Goal: Task Accomplishment & Management: Use online tool/utility

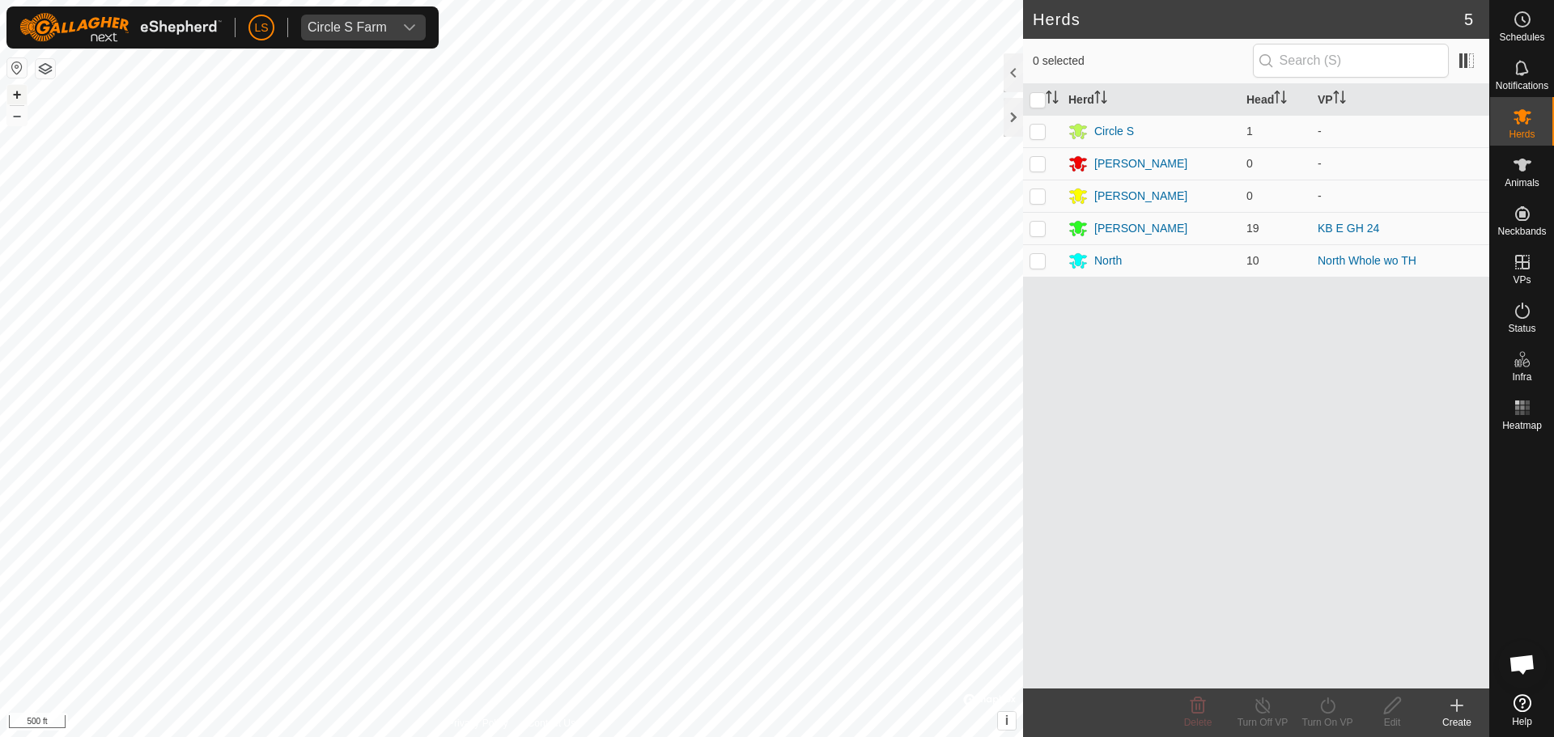
click at [9, 94] on button "+" at bounding box center [16, 94] width 19 height 19
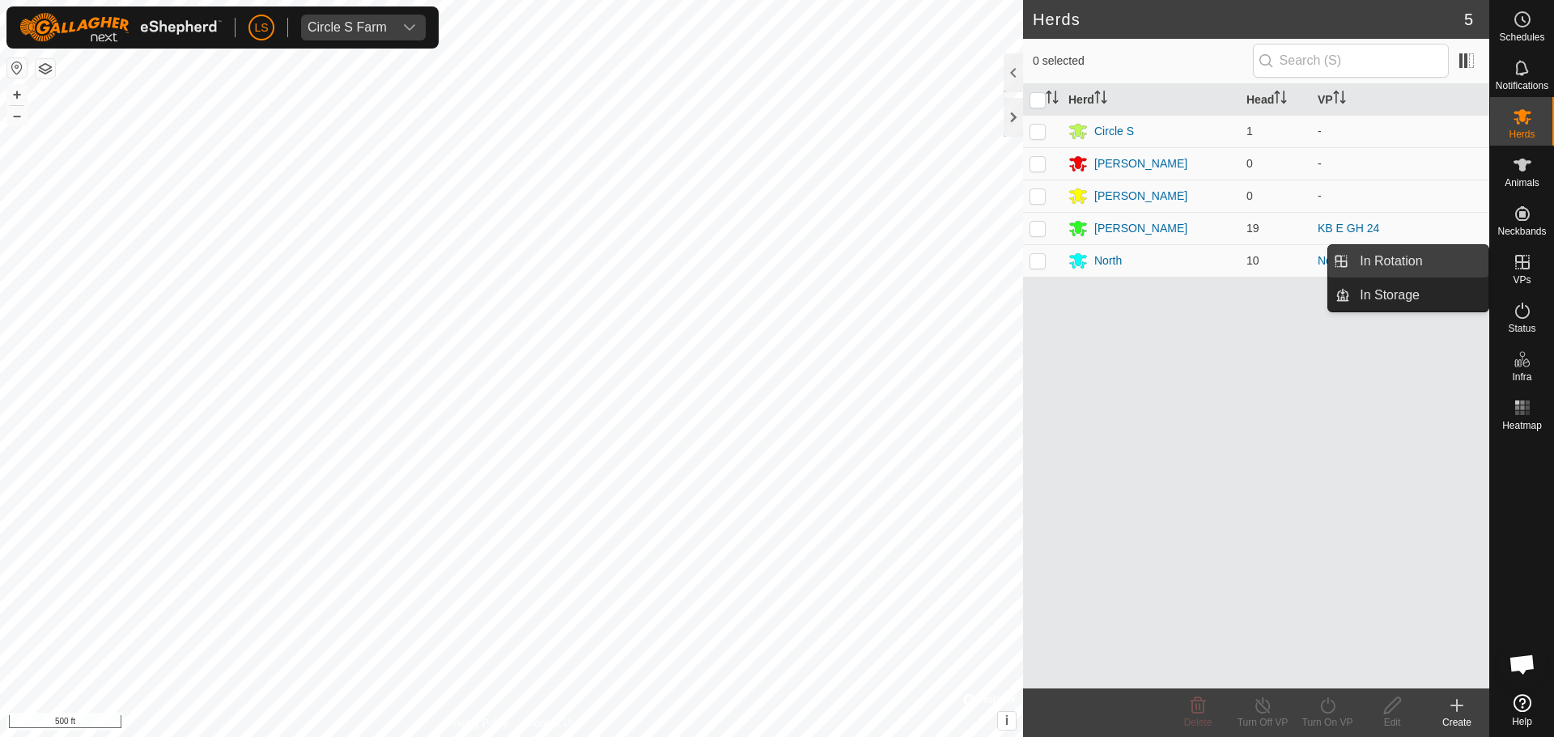
click at [1434, 261] on link "In Rotation" at bounding box center [1419, 261] width 138 height 32
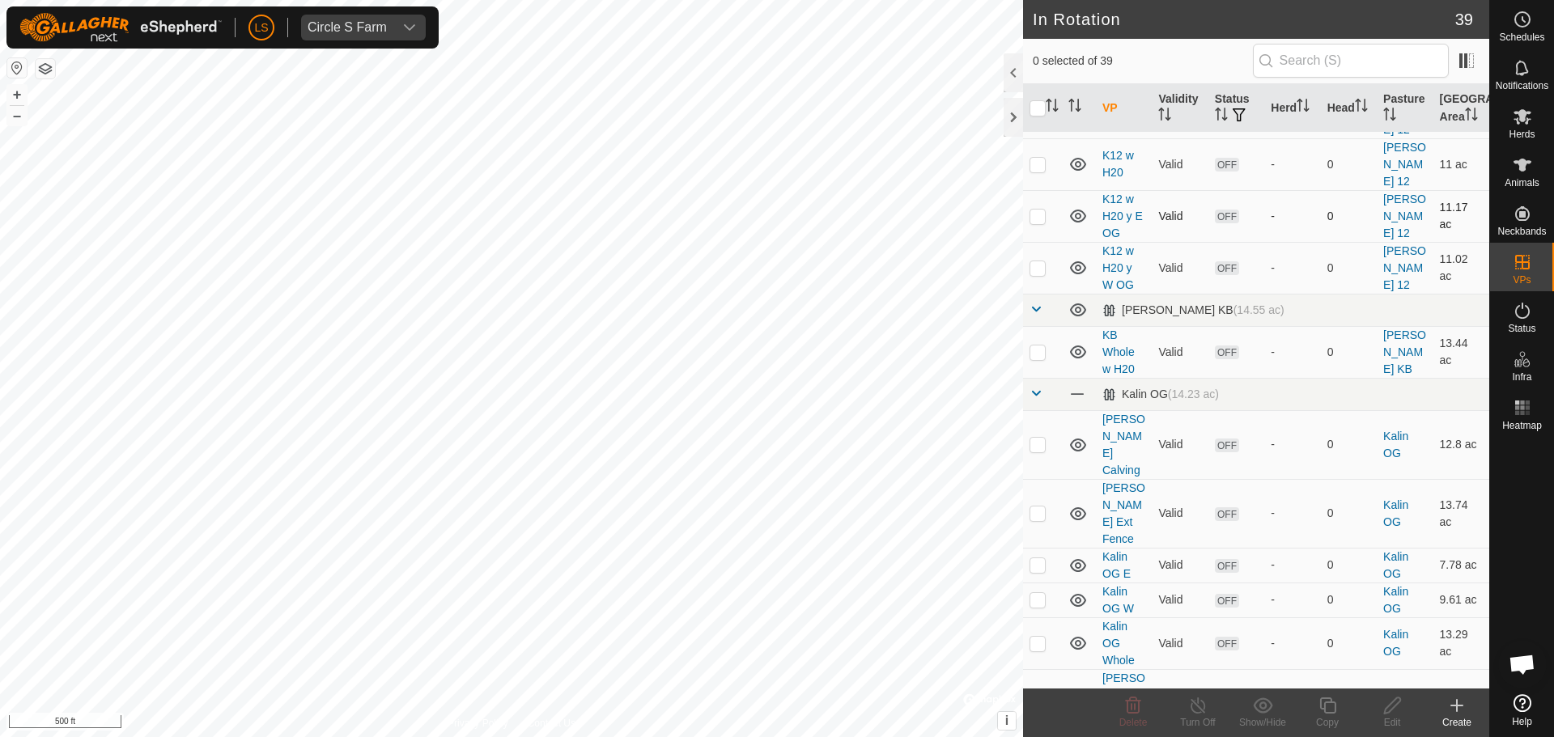
scroll to position [525, 0]
click at [14, 91] on button "+" at bounding box center [16, 94] width 19 height 19
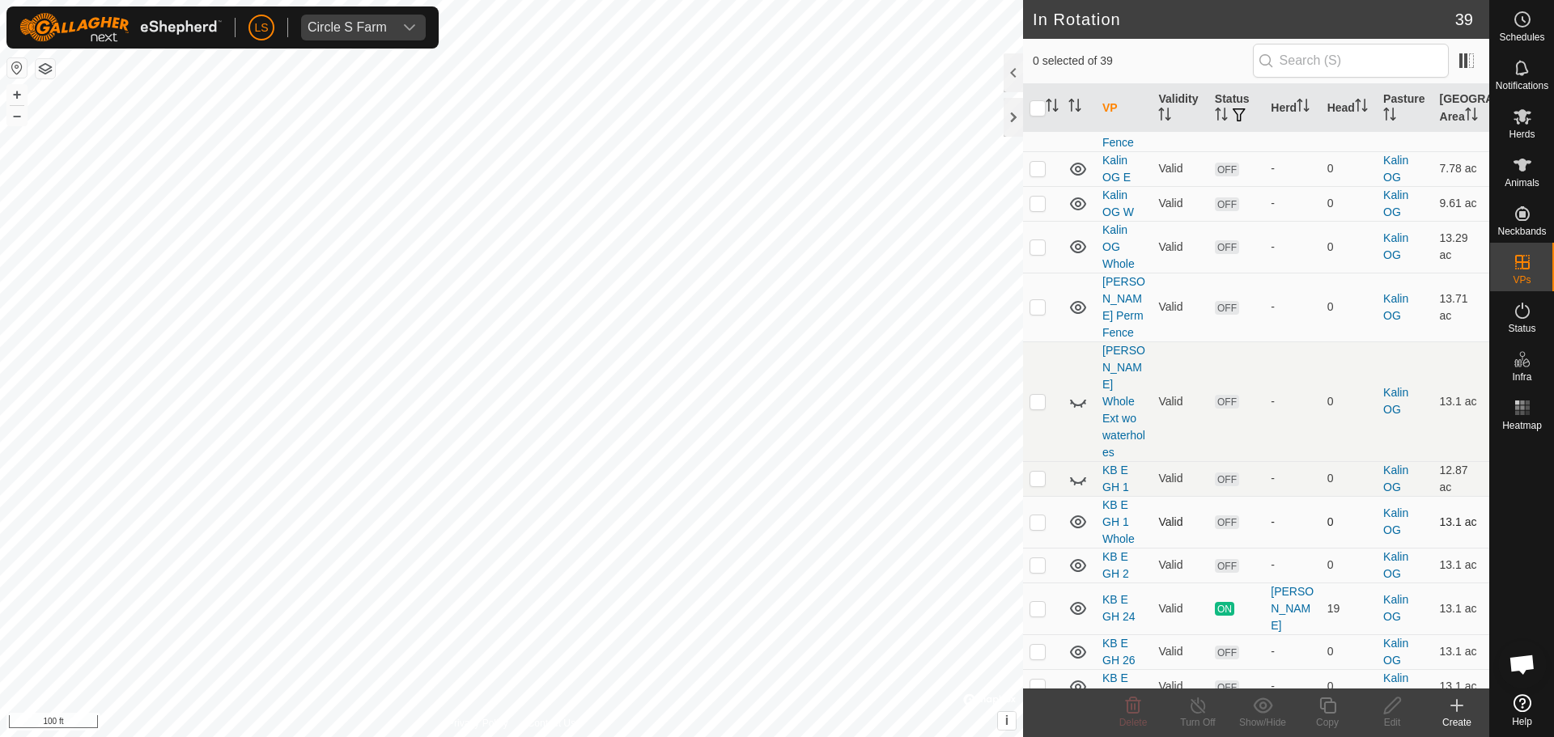
scroll to position [921, 0]
click at [1055, 494] on td at bounding box center [1042, 520] width 39 height 52
checkbox input "true"
click at [1395, 718] on div "Edit" at bounding box center [1392, 722] width 65 height 15
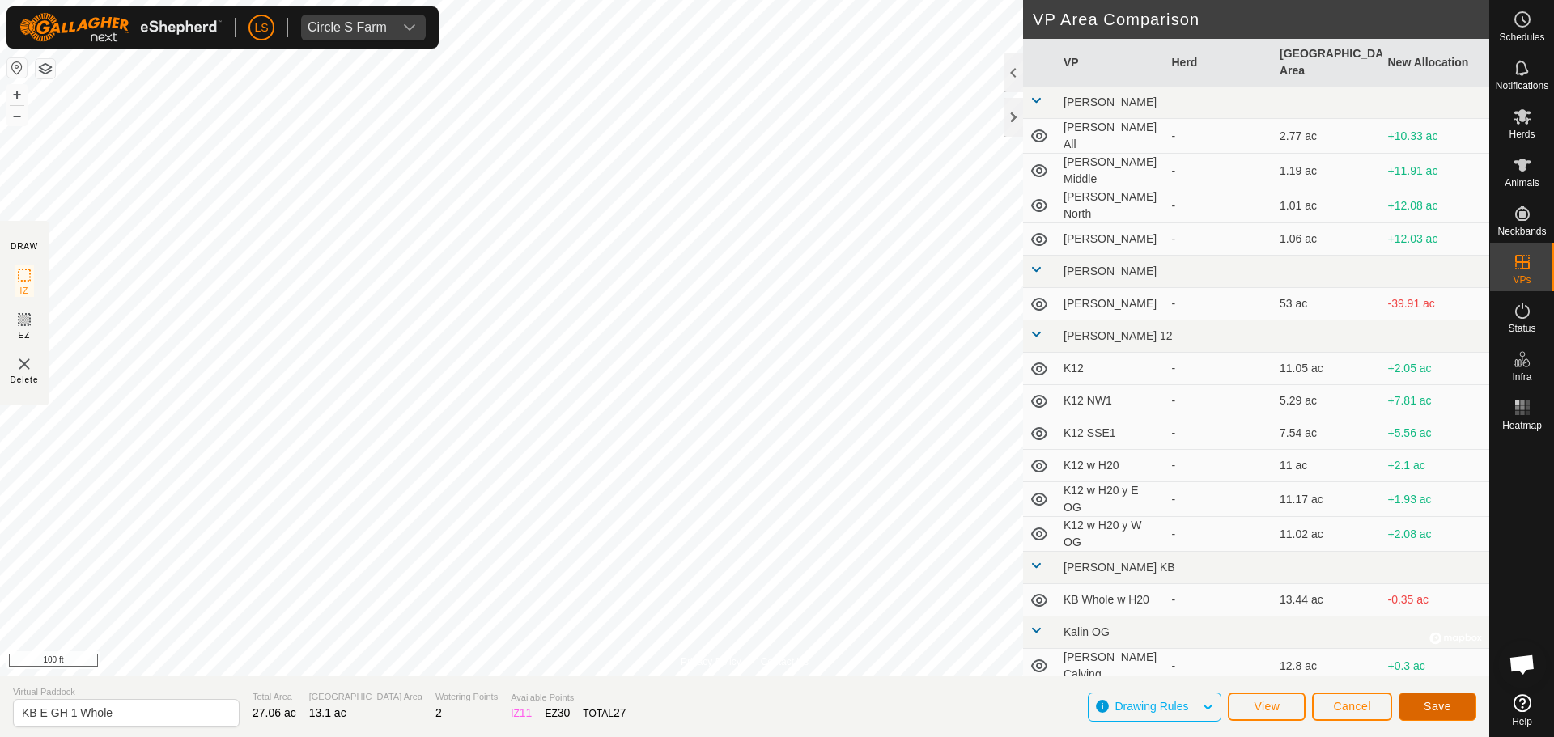
click at [1437, 709] on span "Save" at bounding box center [1438, 706] width 28 height 13
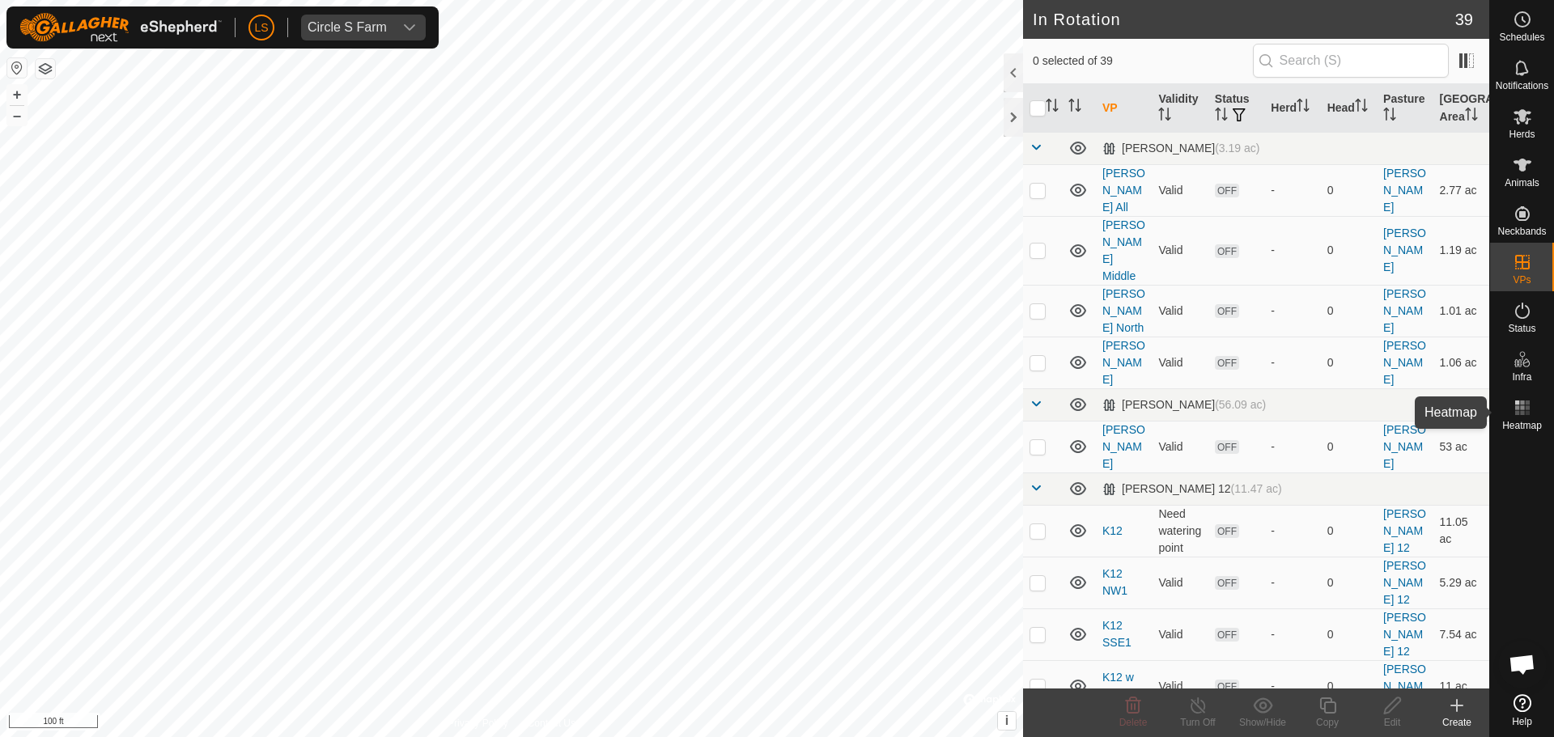
click at [1522, 404] on rect at bounding box center [1522, 403] width 4 height 4
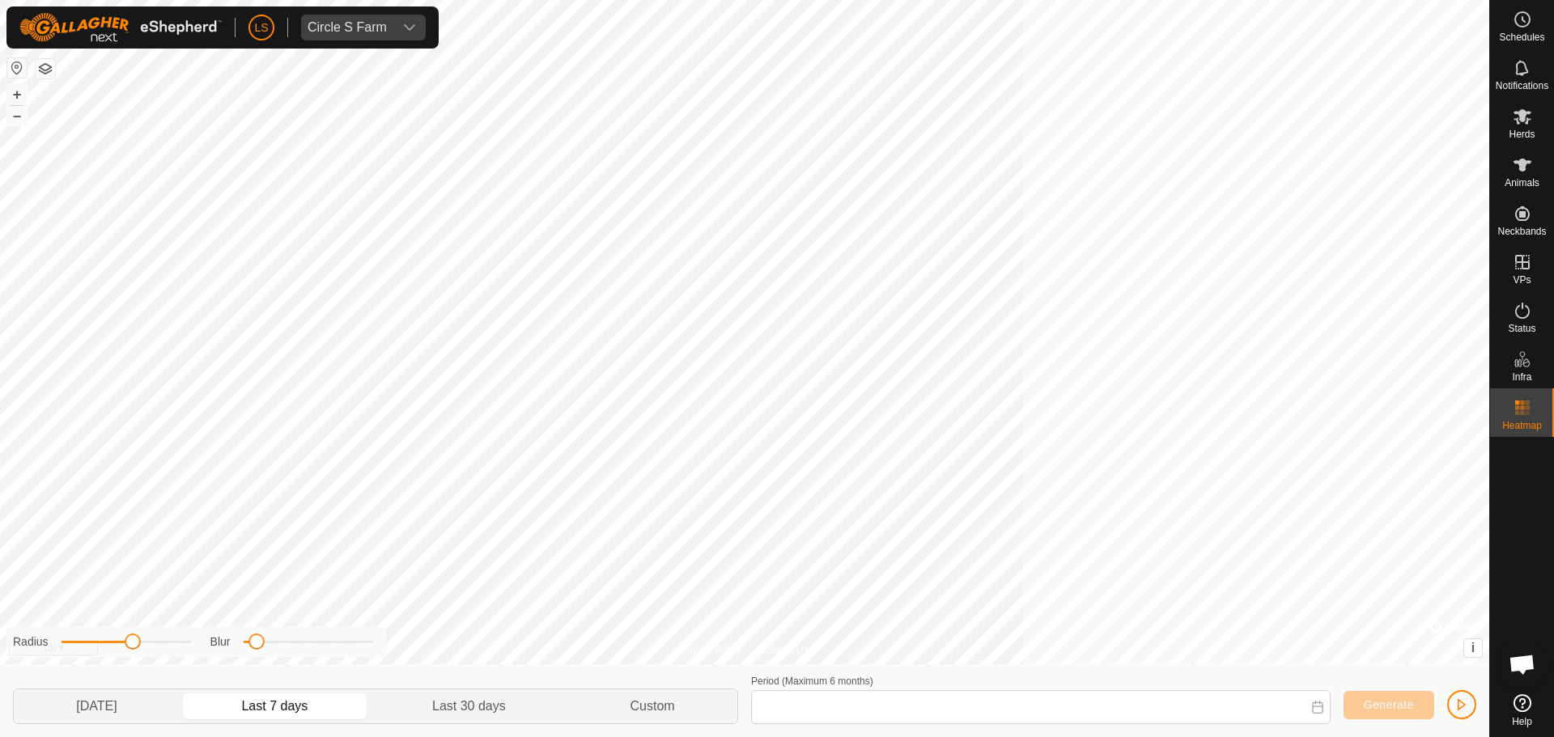
type input "[DATE] - [DATE]"
click at [1514, 113] on icon at bounding box center [1522, 116] width 18 height 15
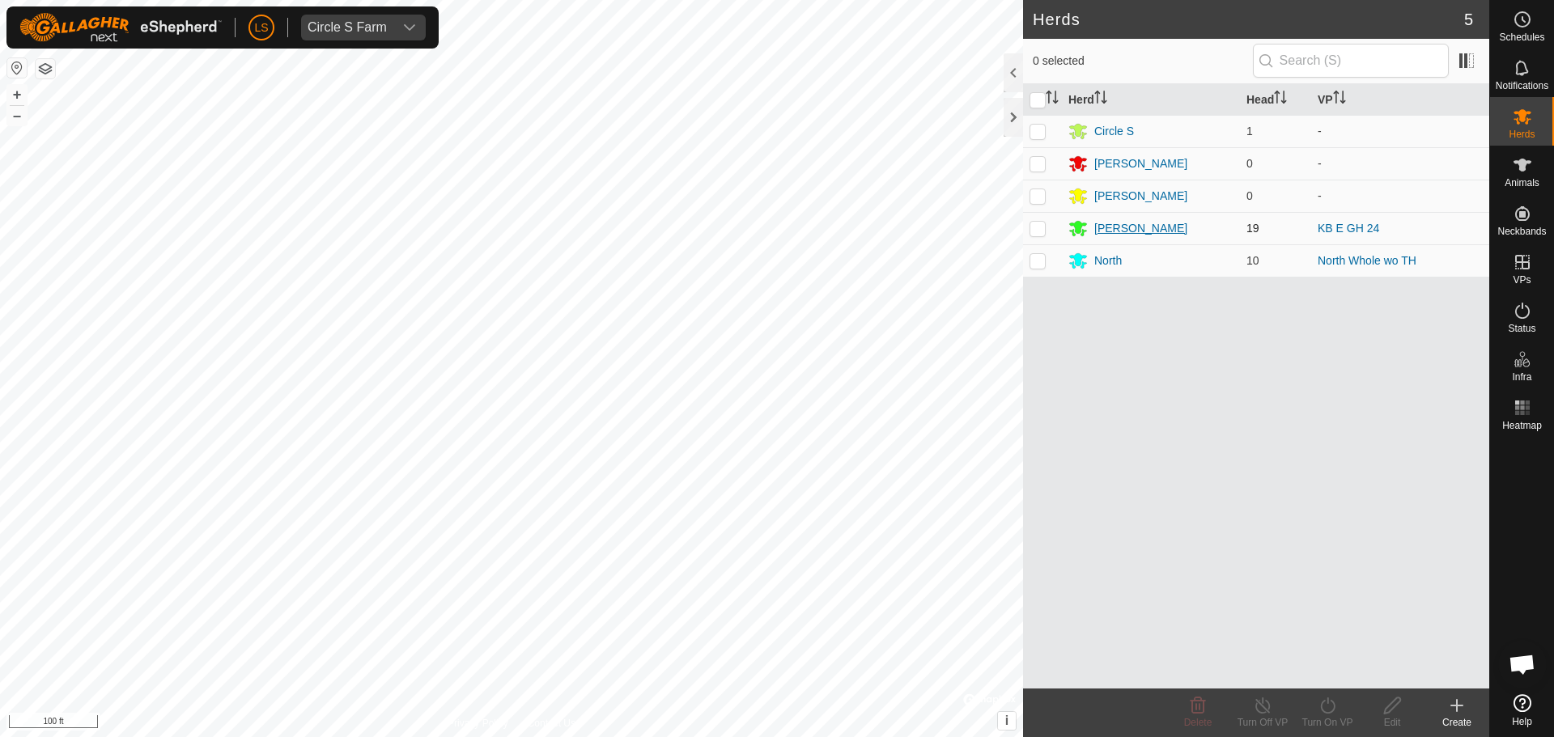
click at [1107, 229] on div "[PERSON_NAME]" at bounding box center [1140, 228] width 93 height 17
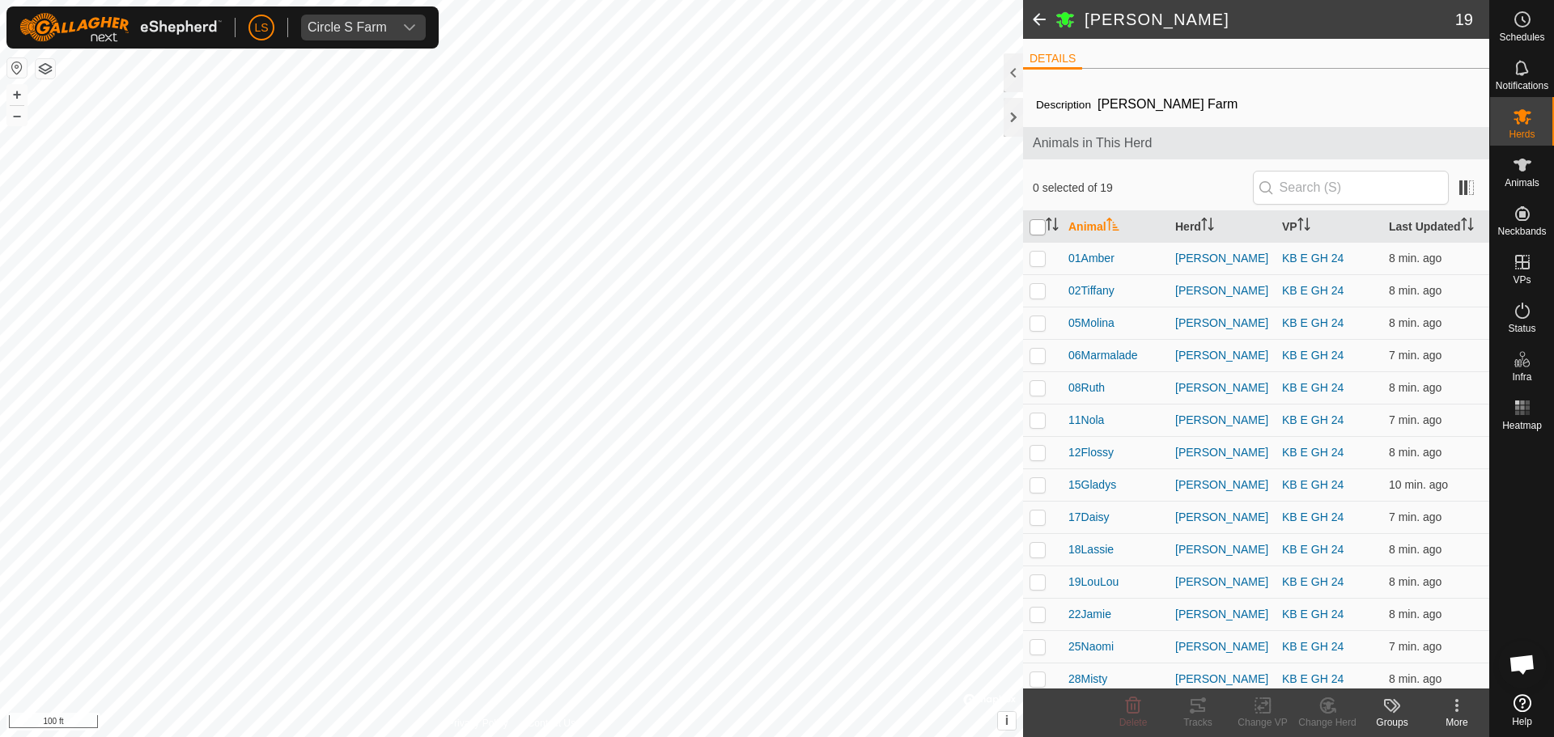
click at [1034, 232] on input "checkbox" at bounding box center [1037, 227] width 16 height 16
checkbox input "true"
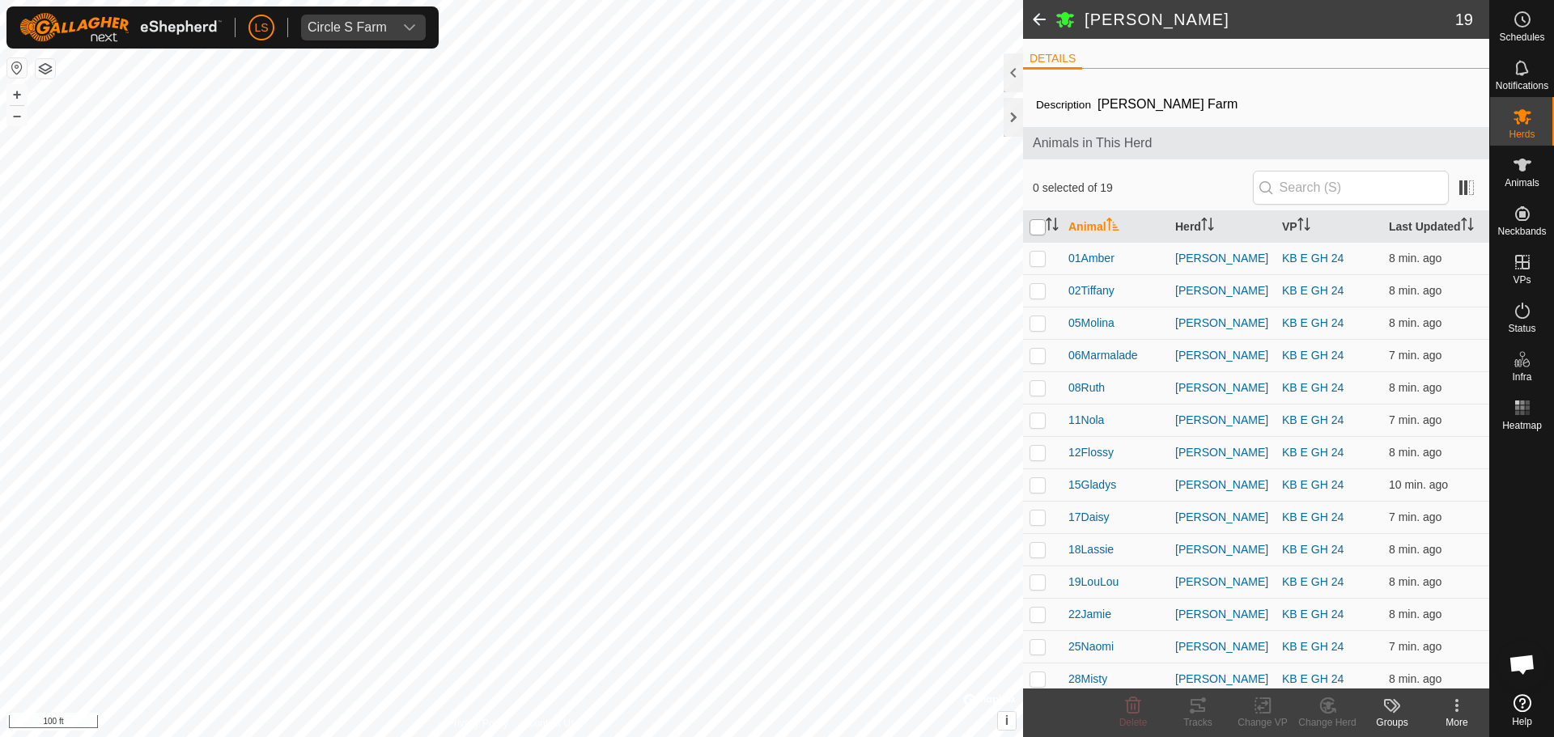
checkbox input "true"
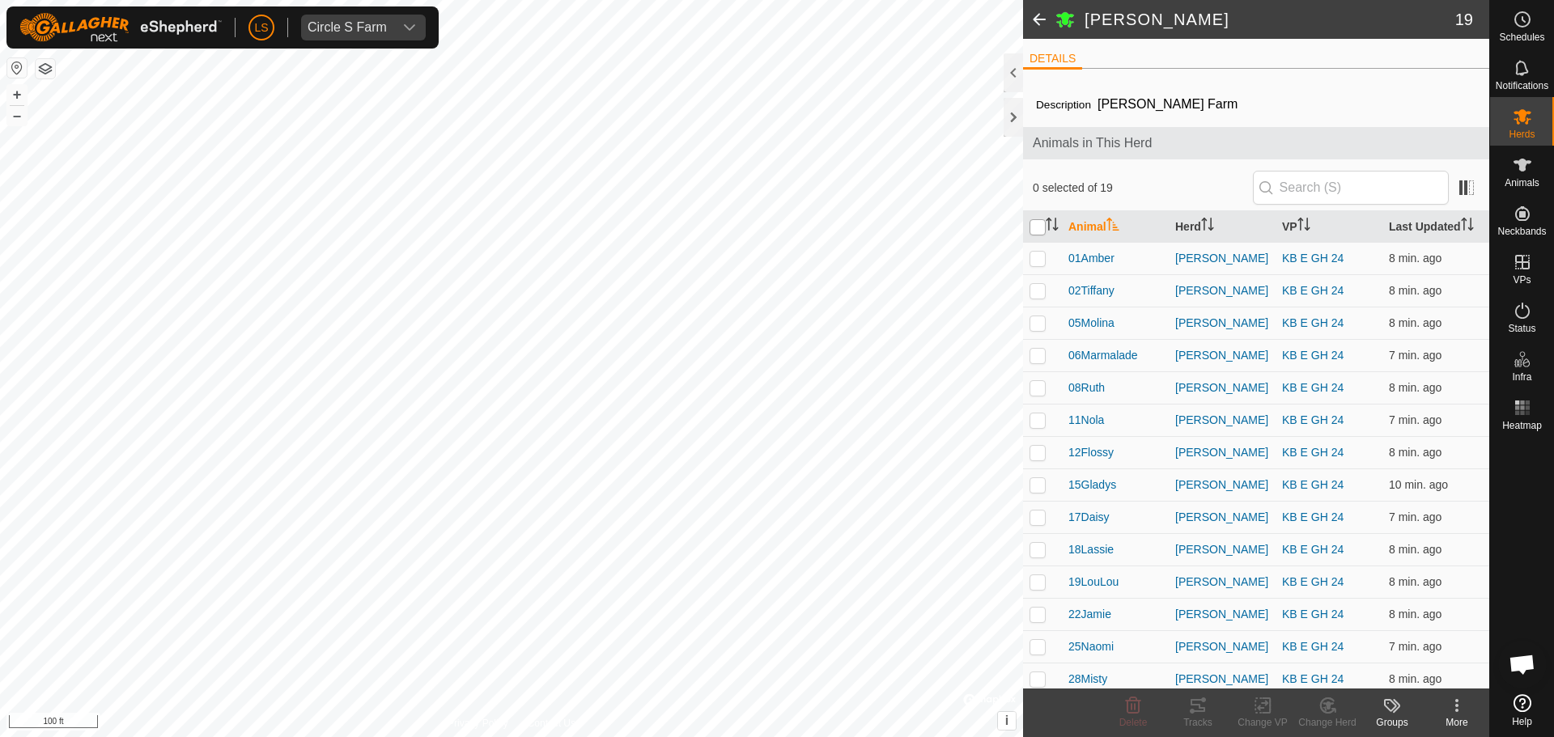
checkbox input "true"
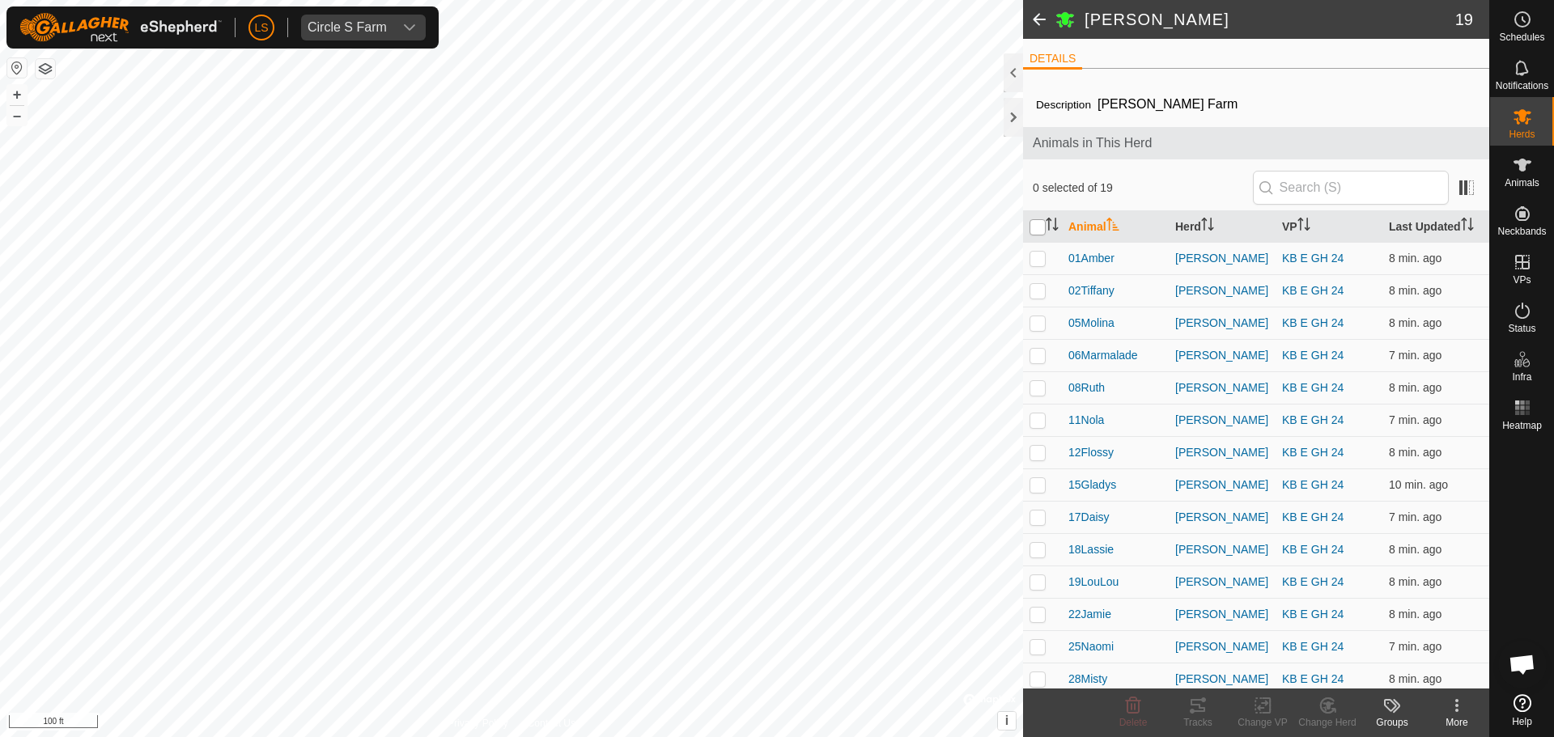
checkbox input "true"
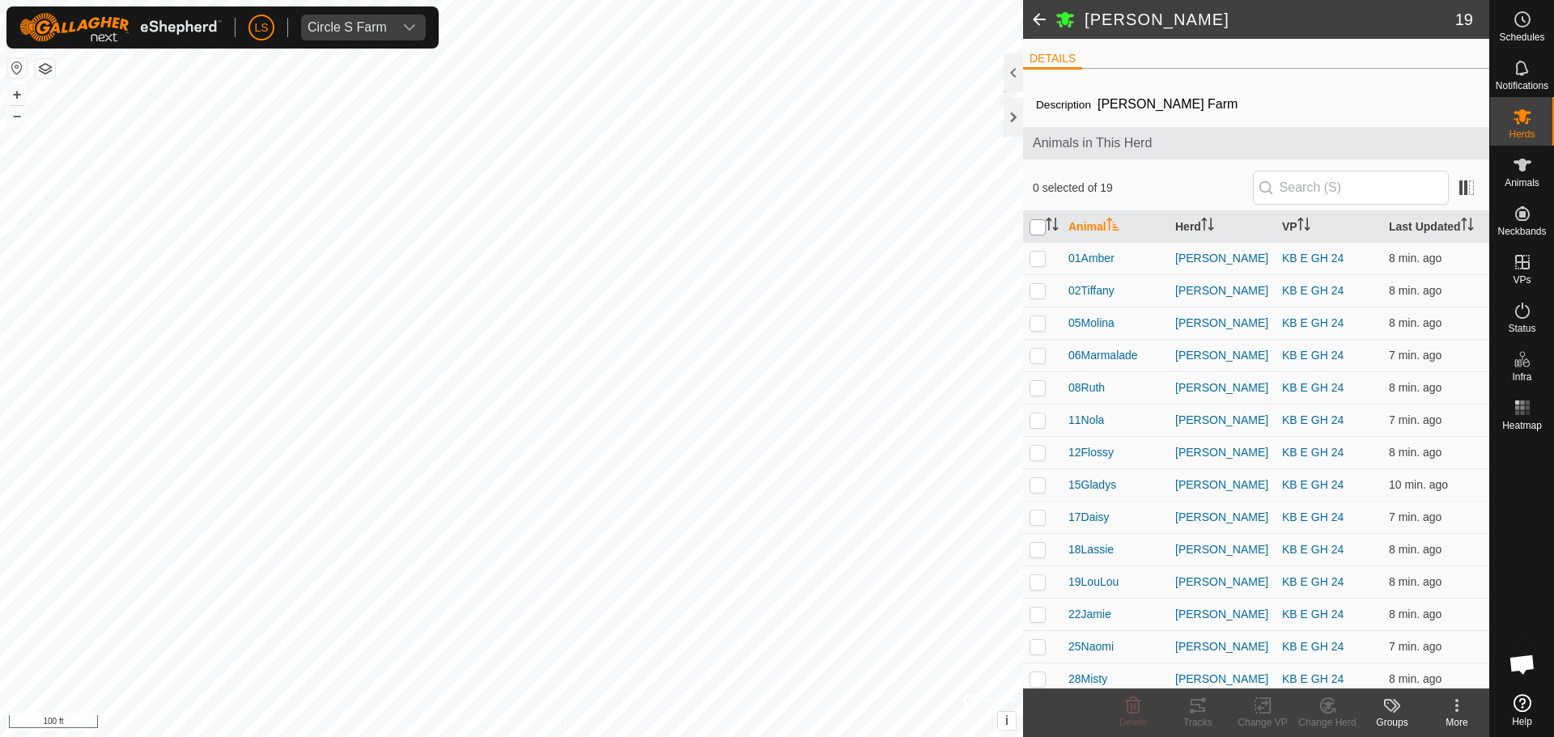
checkbox input "true"
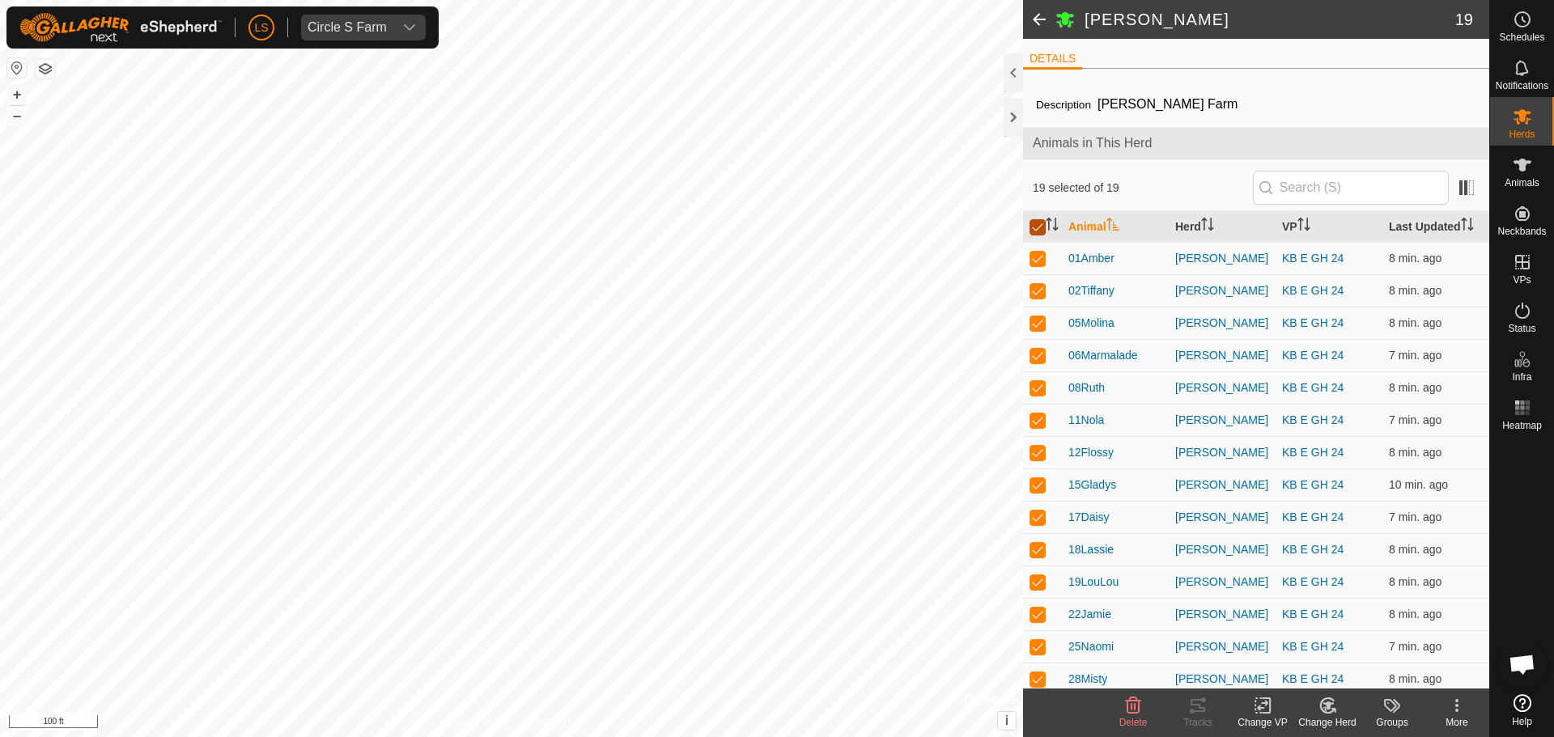
click at [1034, 232] on input "checkbox" at bounding box center [1037, 227] width 16 height 16
checkbox input "false"
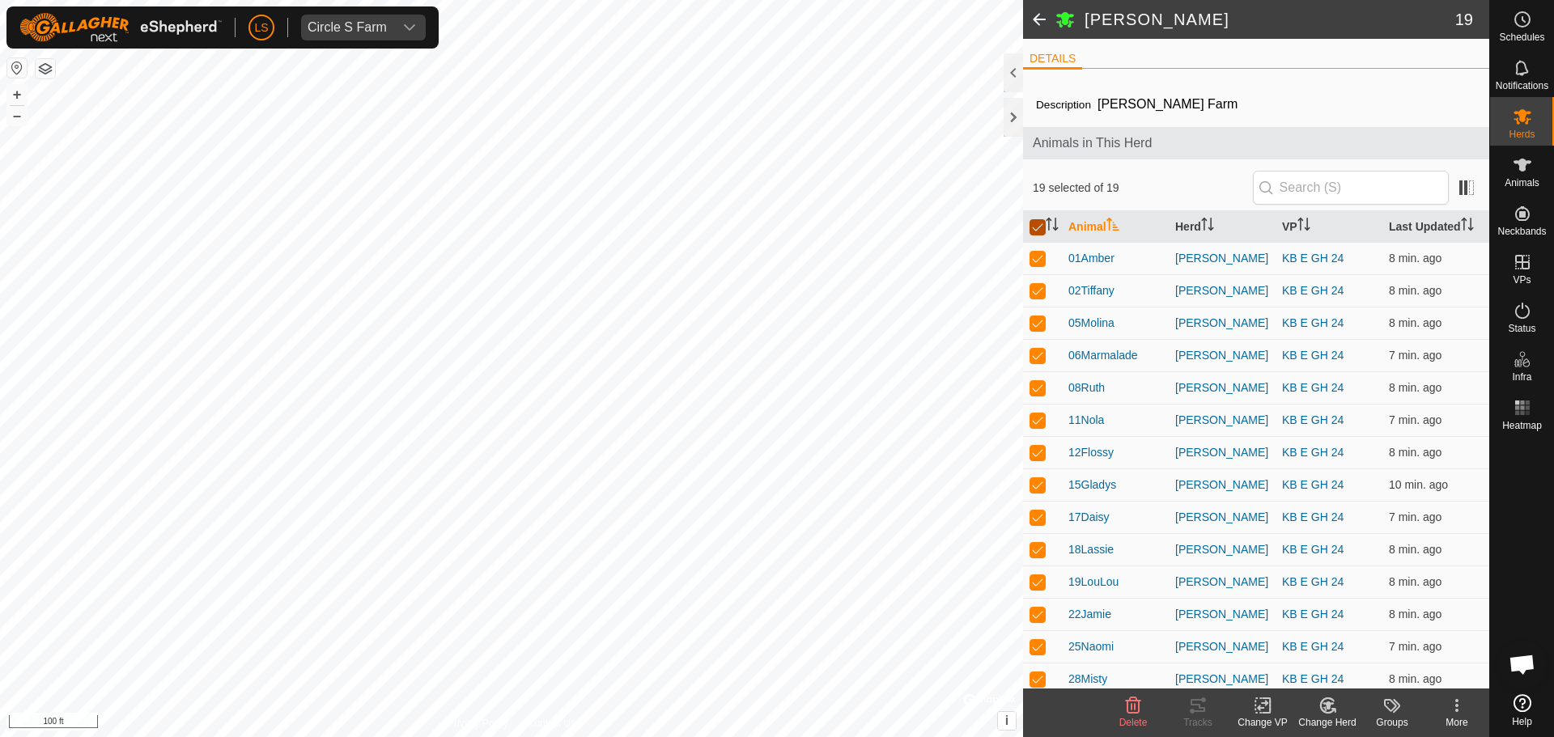
checkbox input "false"
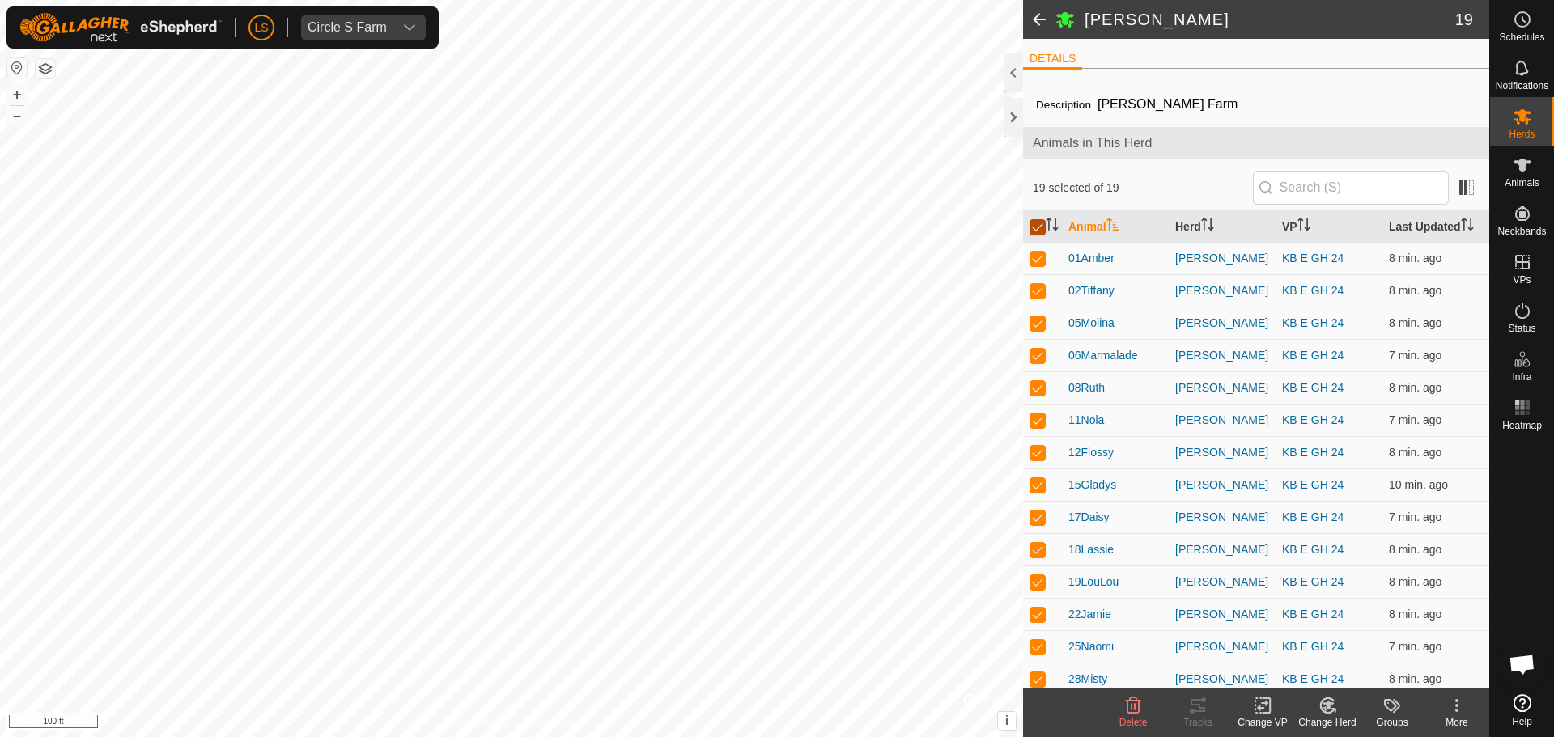
checkbox input "false"
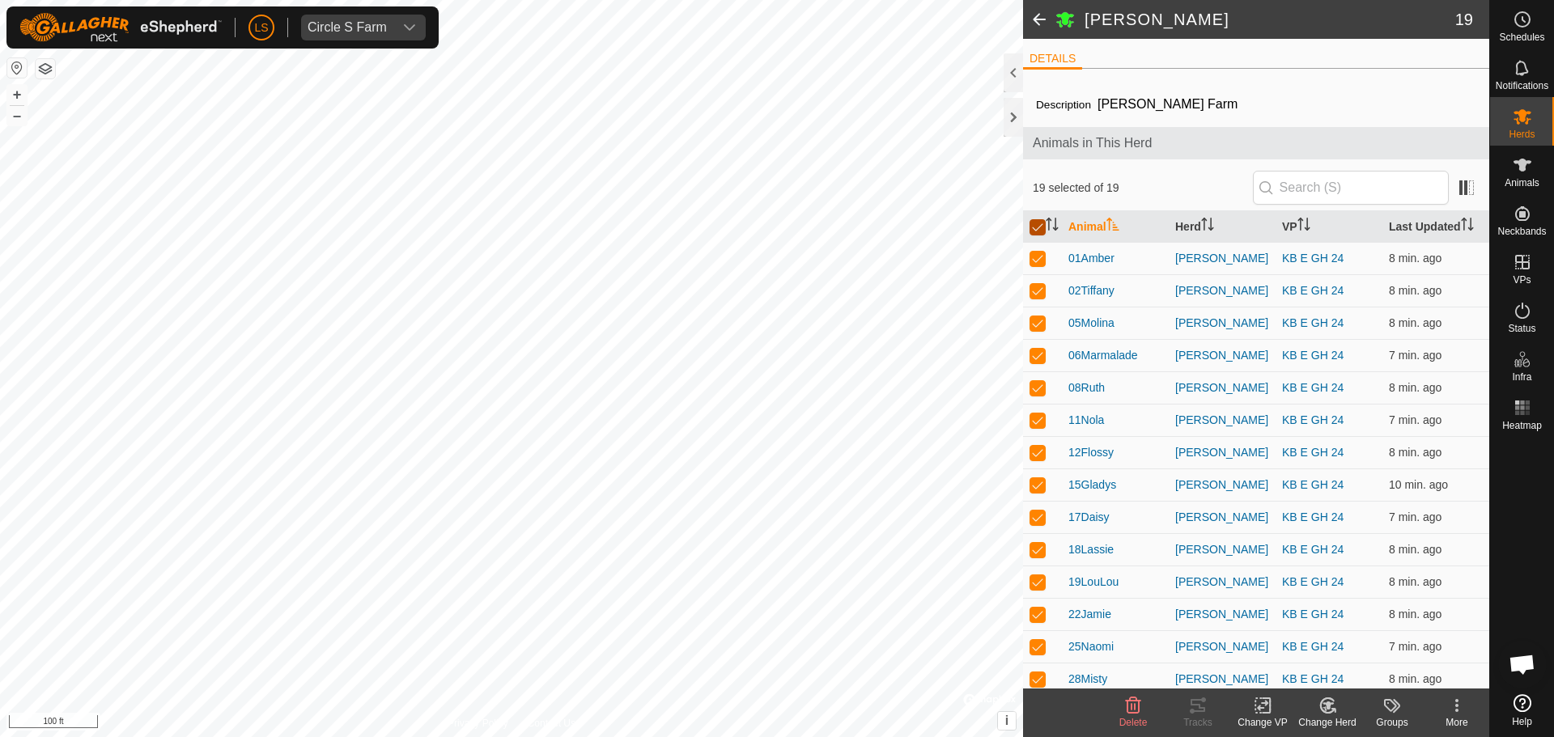
checkbox input "false"
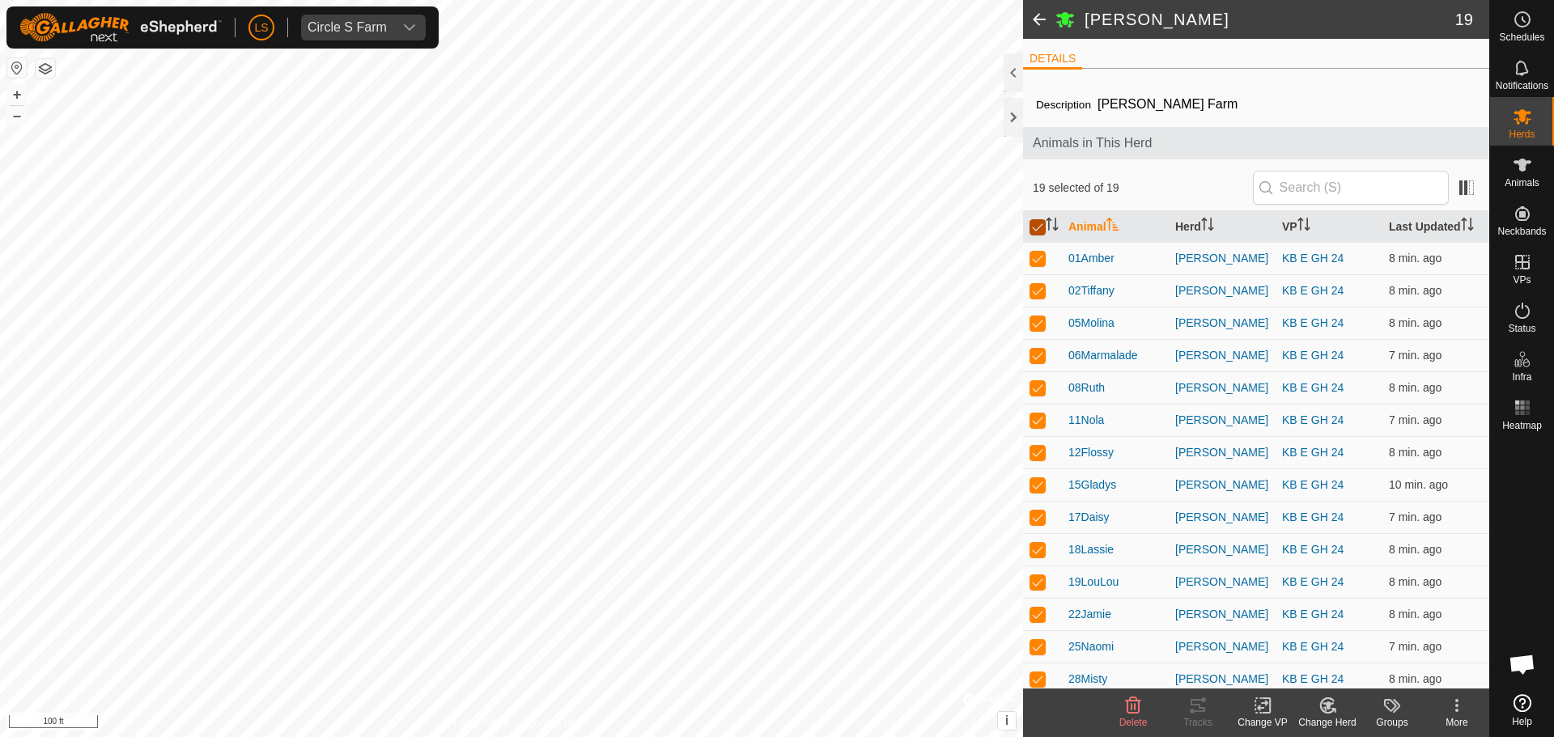
checkbox input "false"
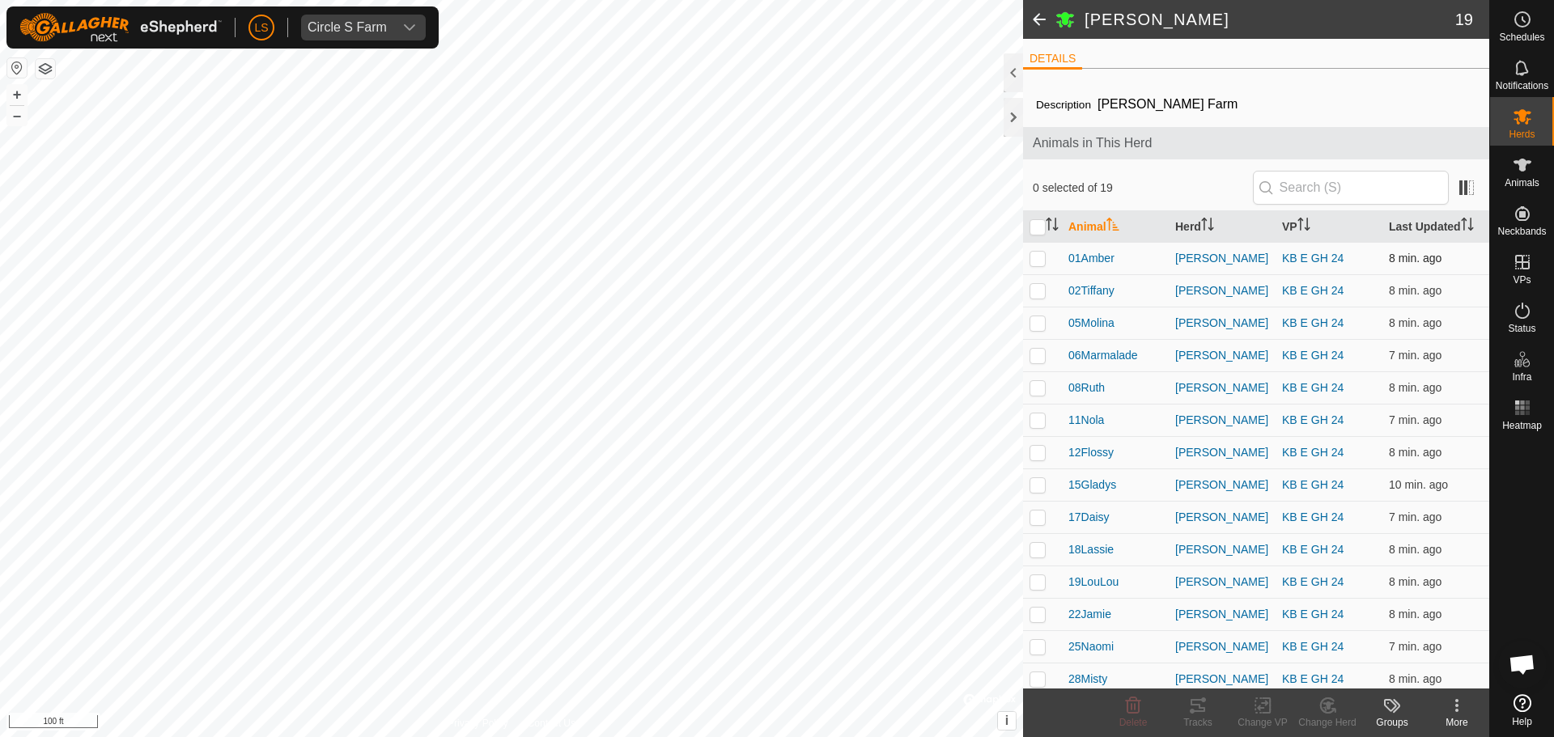
click at [1032, 261] on p-checkbox at bounding box center [1037, 258] width 16 height 13
checkbox input "true"
click at [1035, 294] on p-checkbox at bounding box center [1037, 290] width 16 height 13
checkbox input "true"
click at [1036, 327] on p-checkbox at bounding box center [1037, 322] width 16 height 13
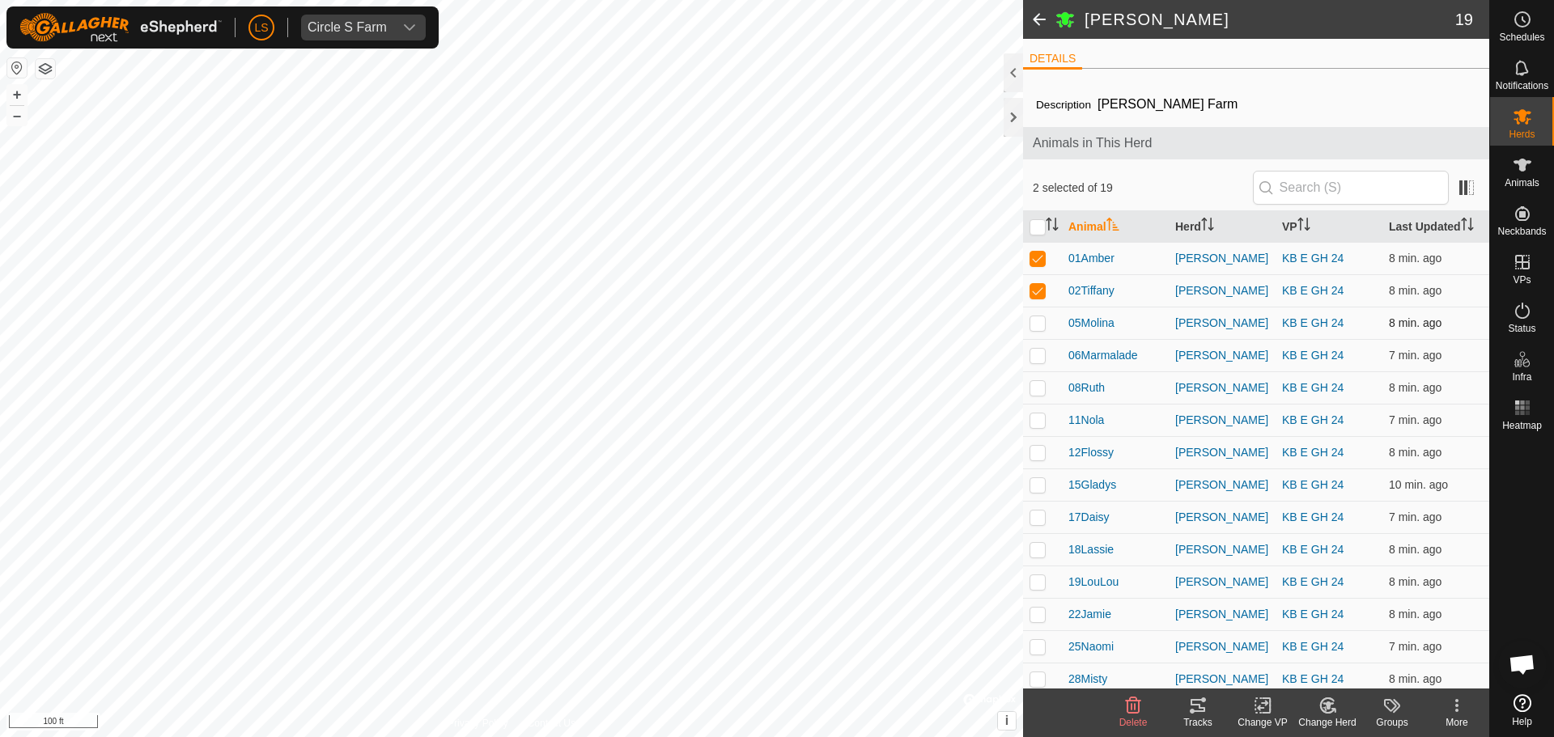
checkbox input "true"
click at [1036, 358] on p-checkbox at bounding box center [1037, 355] width 16 height 13
checkbox input "true"
click at [1036, 392] on p-checkbox at bounding box center [1037, 387] width 16 height 13
checkbox input "true"
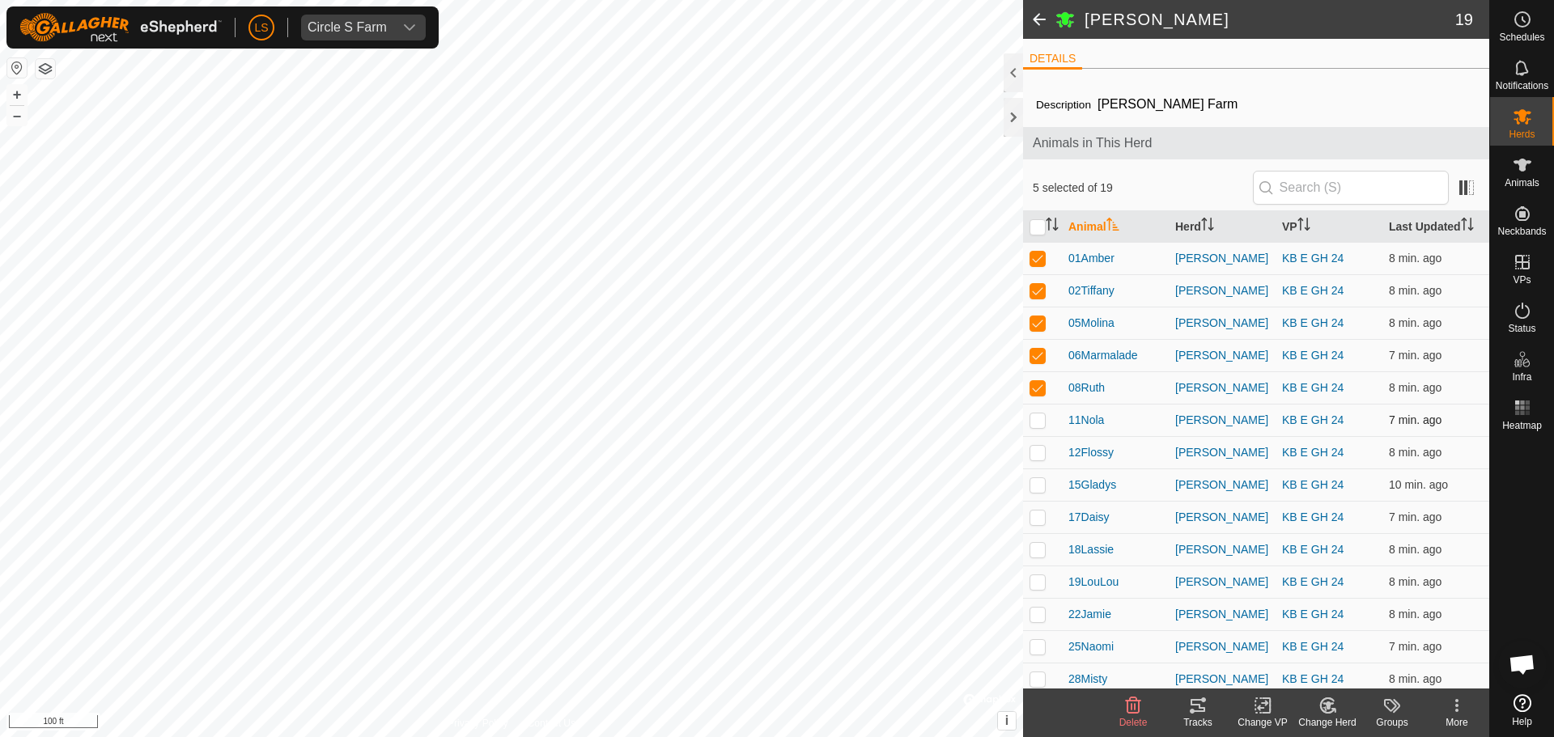
click at [1036, 429] on td at bounding box center [1042, 420] width 39 height 32
checkbox input "true"
click at [1034, 459] on td at bounding box center [1042, 452] width 39 height 32
checkbox input "true"
click at [1033, 501] on td at bounding box center [1042, 517] width 39 height 32
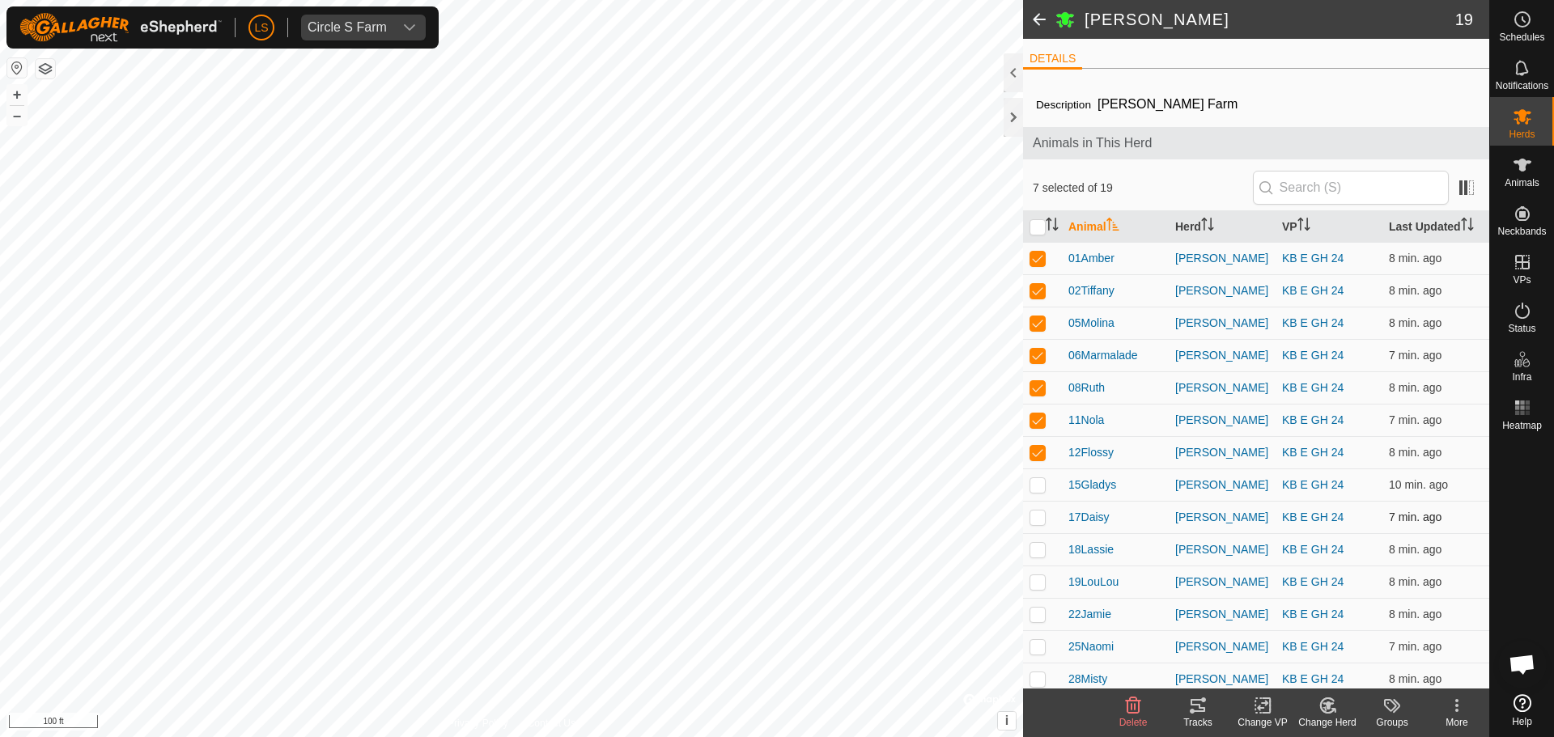
checkbox input "true"
click at [1035, 487] on p-checkbox at bounding box center [1037, 484] width 16 height 13
checkbox input "true"
click at [1035, 553] on p-checkbox at bounding box center [1037, 549] width 16 height 13
checkbox input "true"
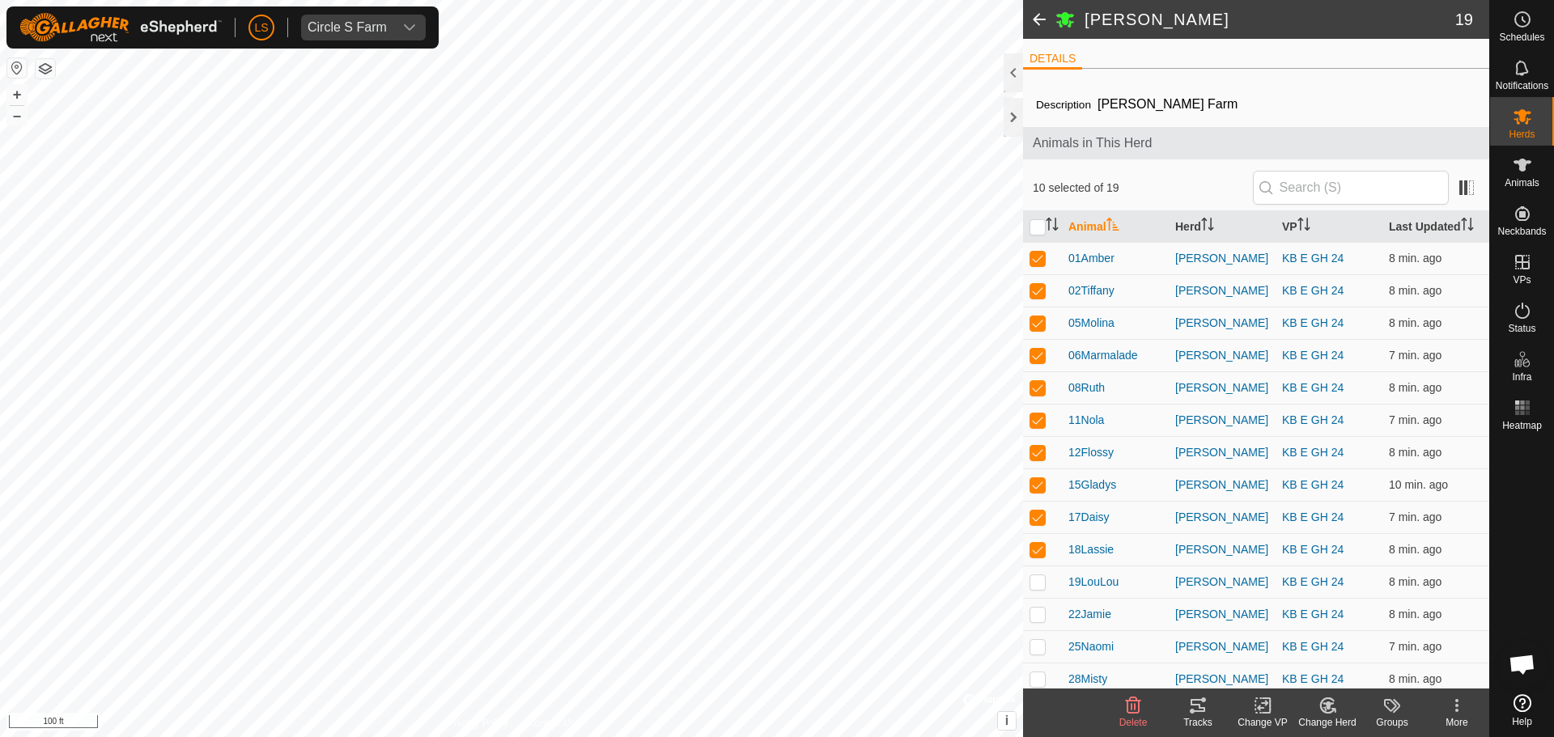
click at [1195, 701] on icon at bounding box center [1197, 705] width 15 height 13
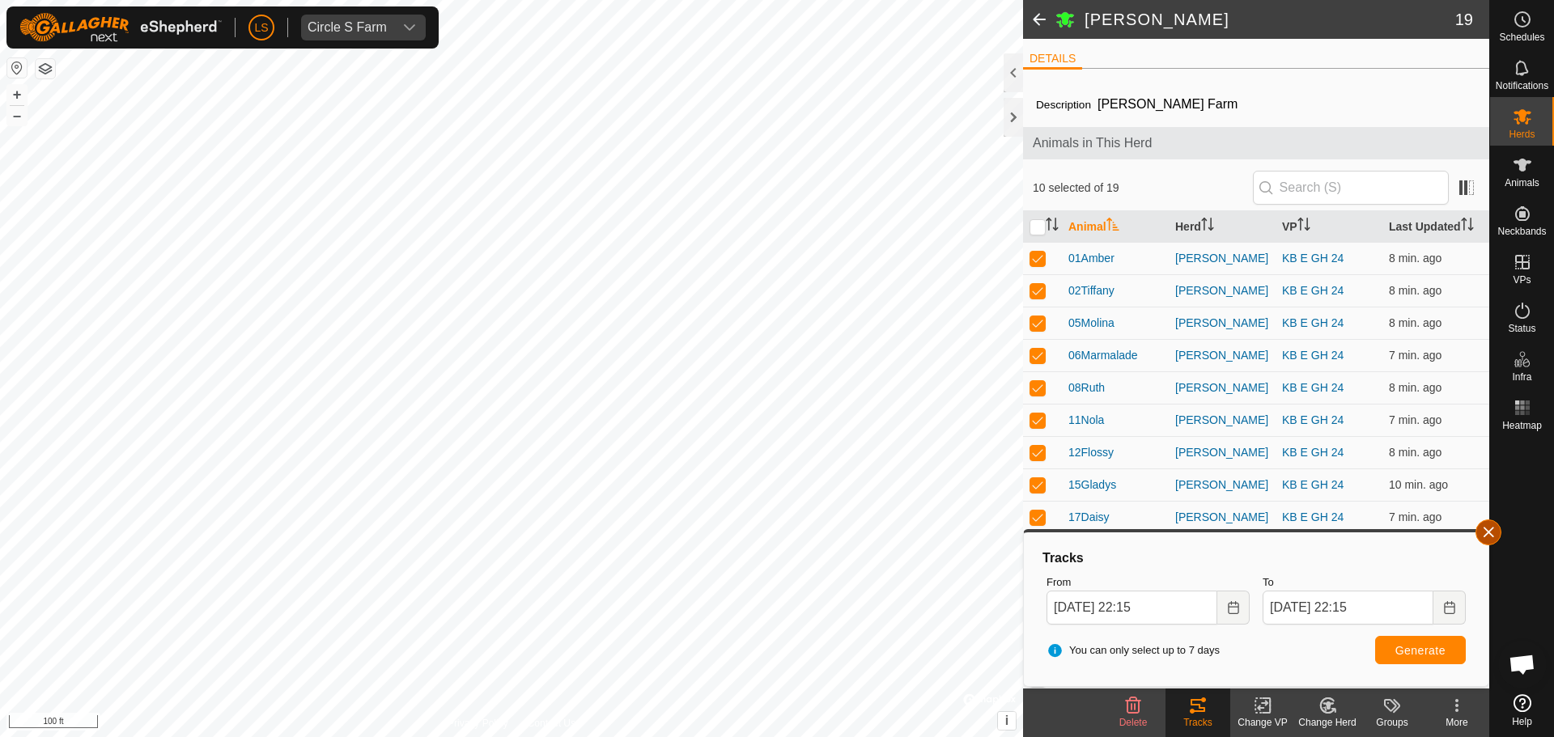
click at [1487, 541] on button "button" at bounding box center [1488, 533] width 26 height 26
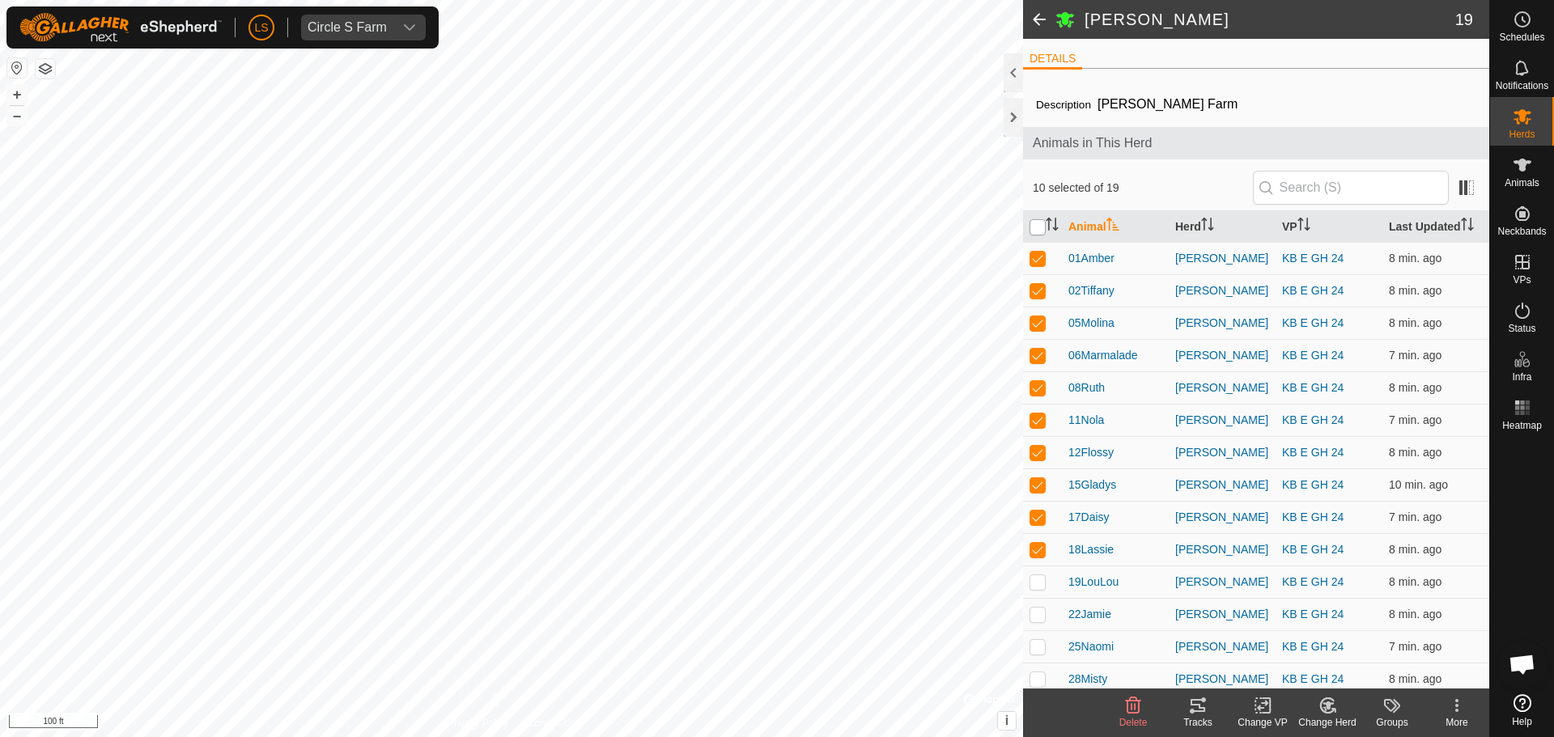
click at [1035, 227] on input "checkbox" at bounding box center [1037, 227] width 16 height 16
checkbox input "true"
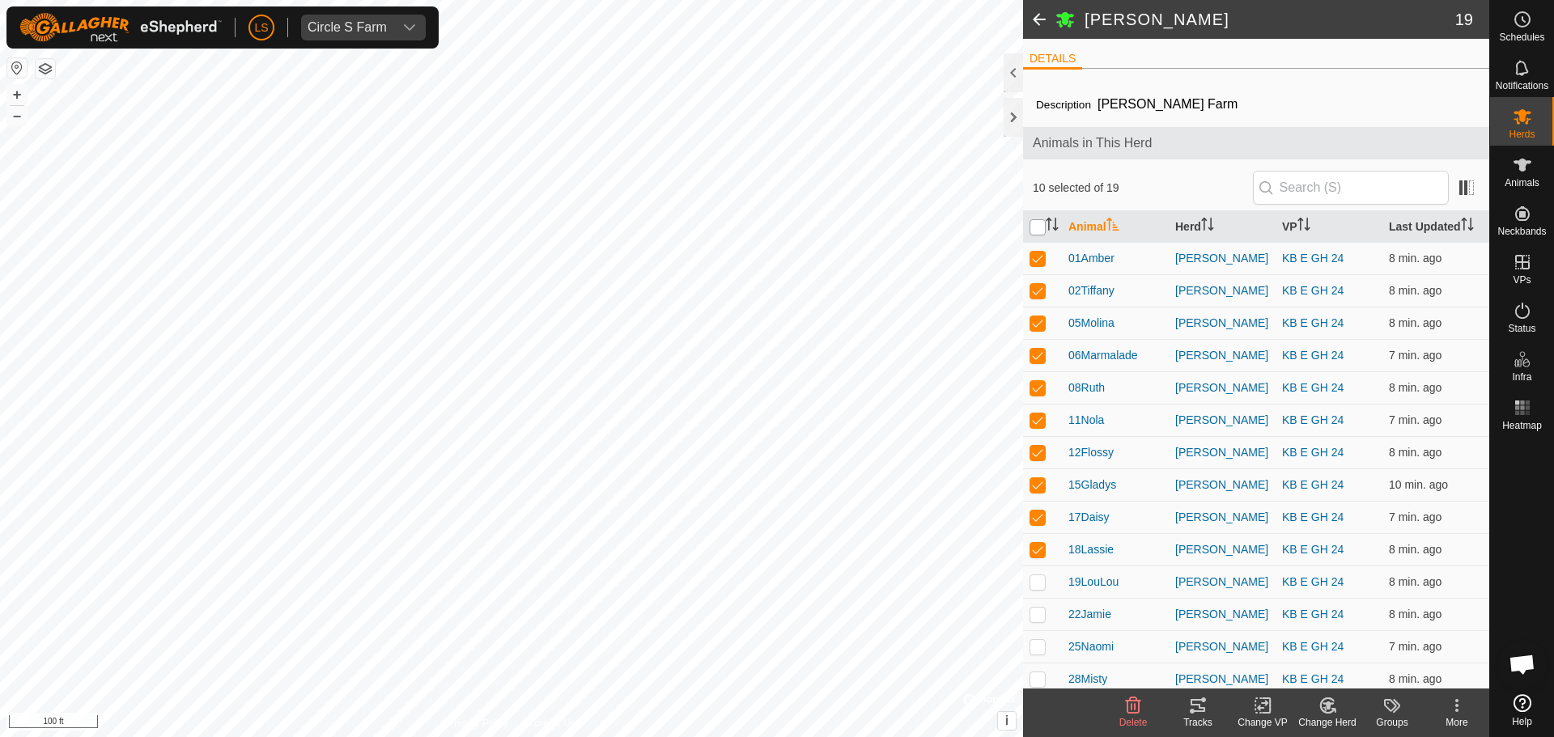
checkbox input "true"
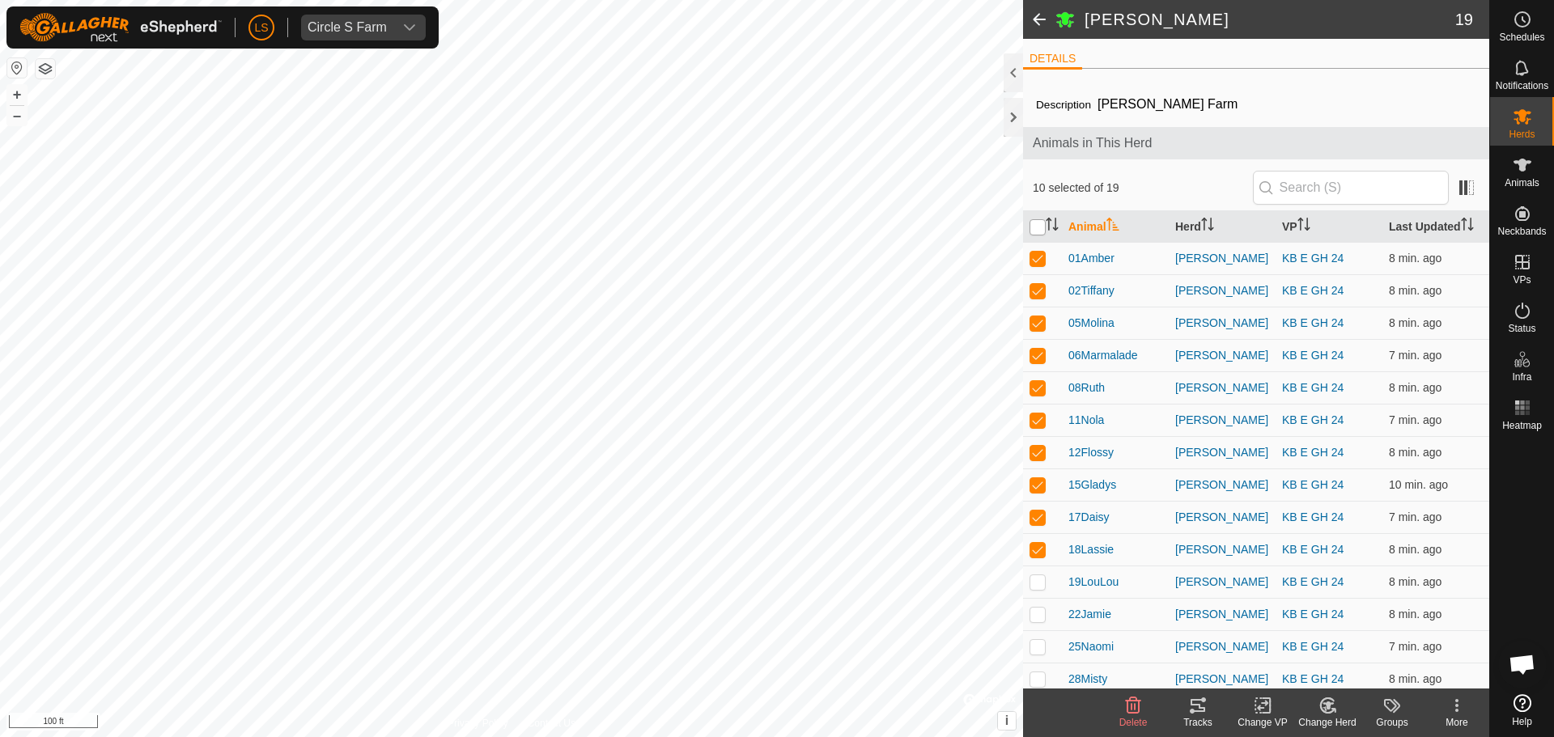
checkbox input "true"
click at [1036, 233] on input "checkbox" at bounding box center [1037, 227] width 16 height 16
checkbox input "false"
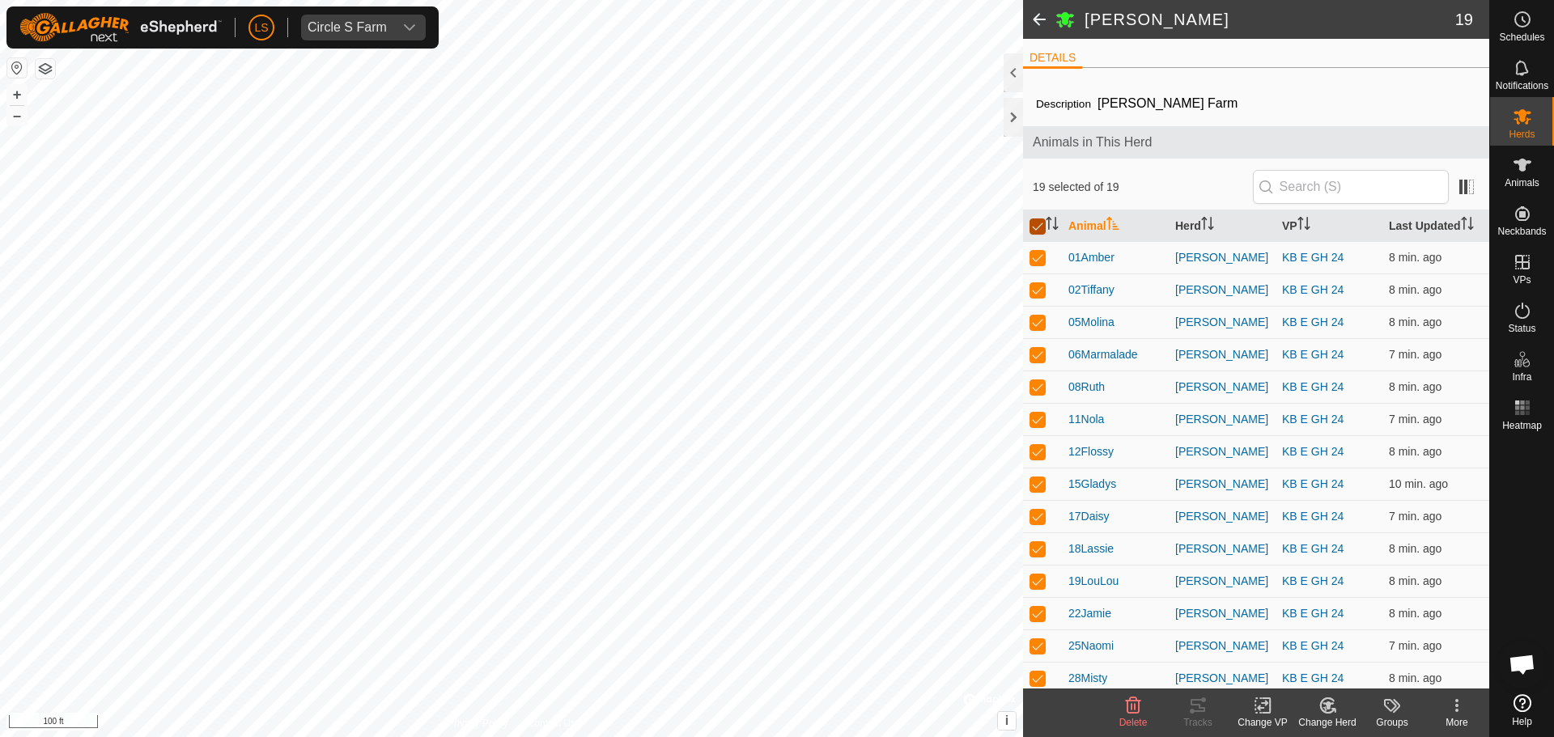
checkbox input "false"
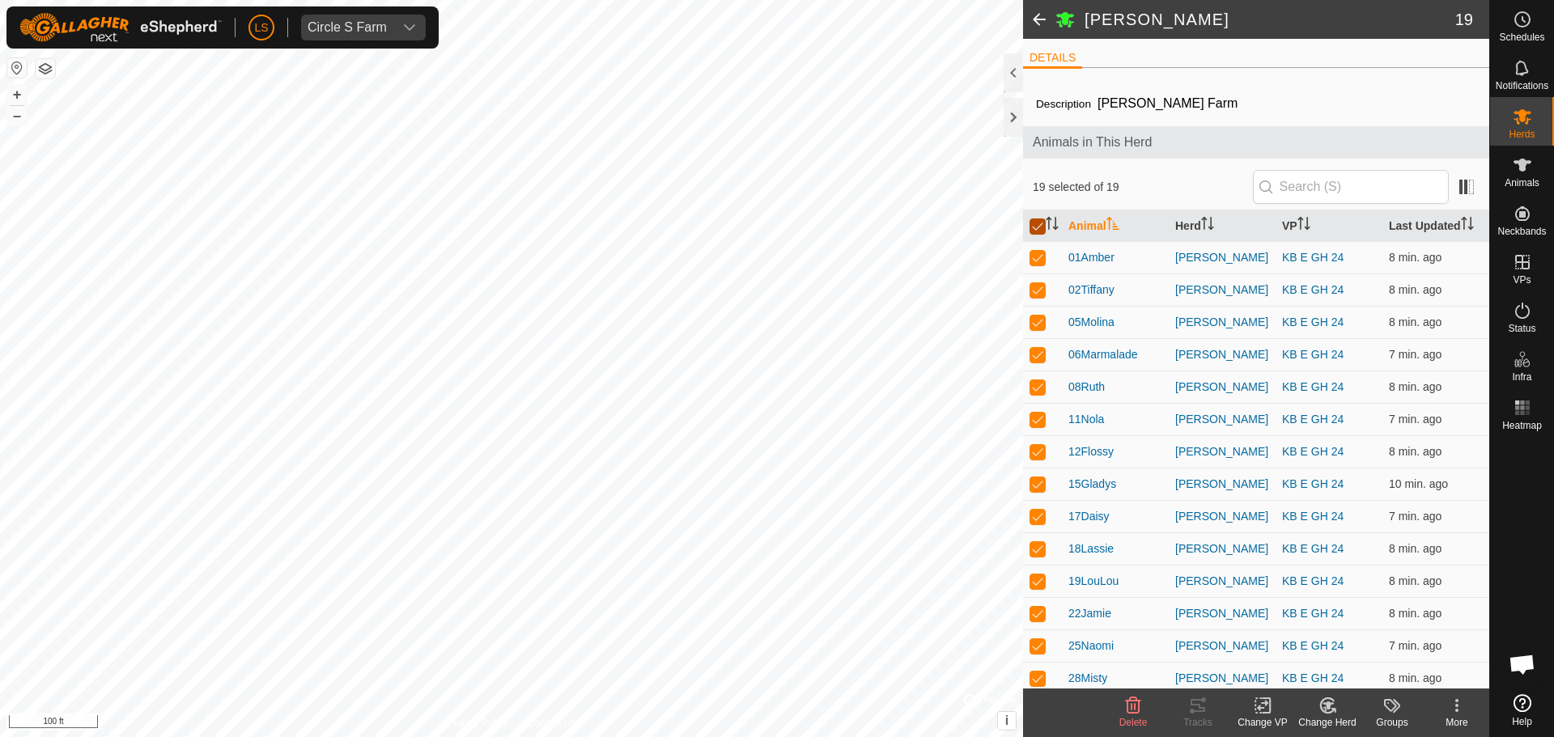
checkbox input "false"
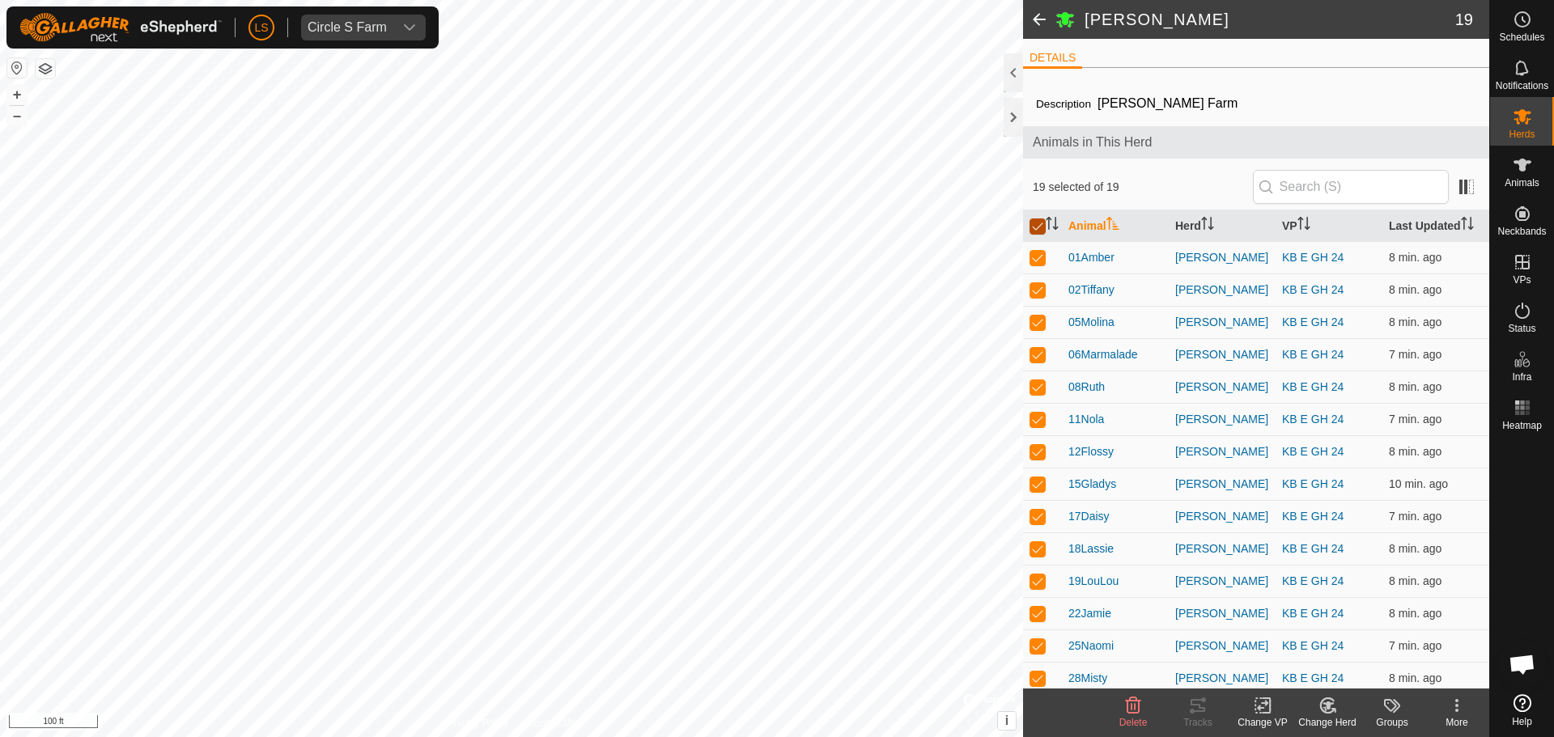
checkbox input "false"
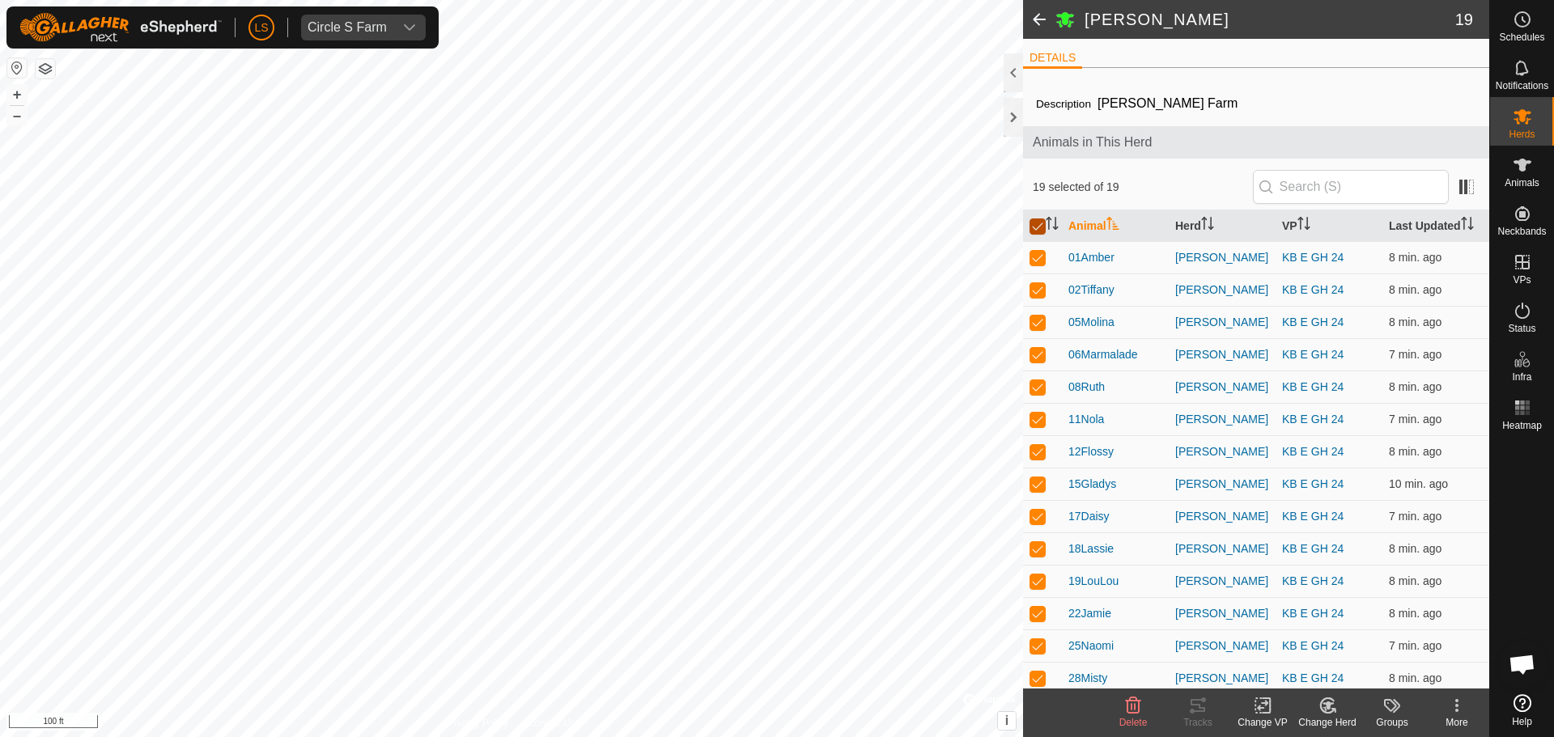
checkbox input "false"
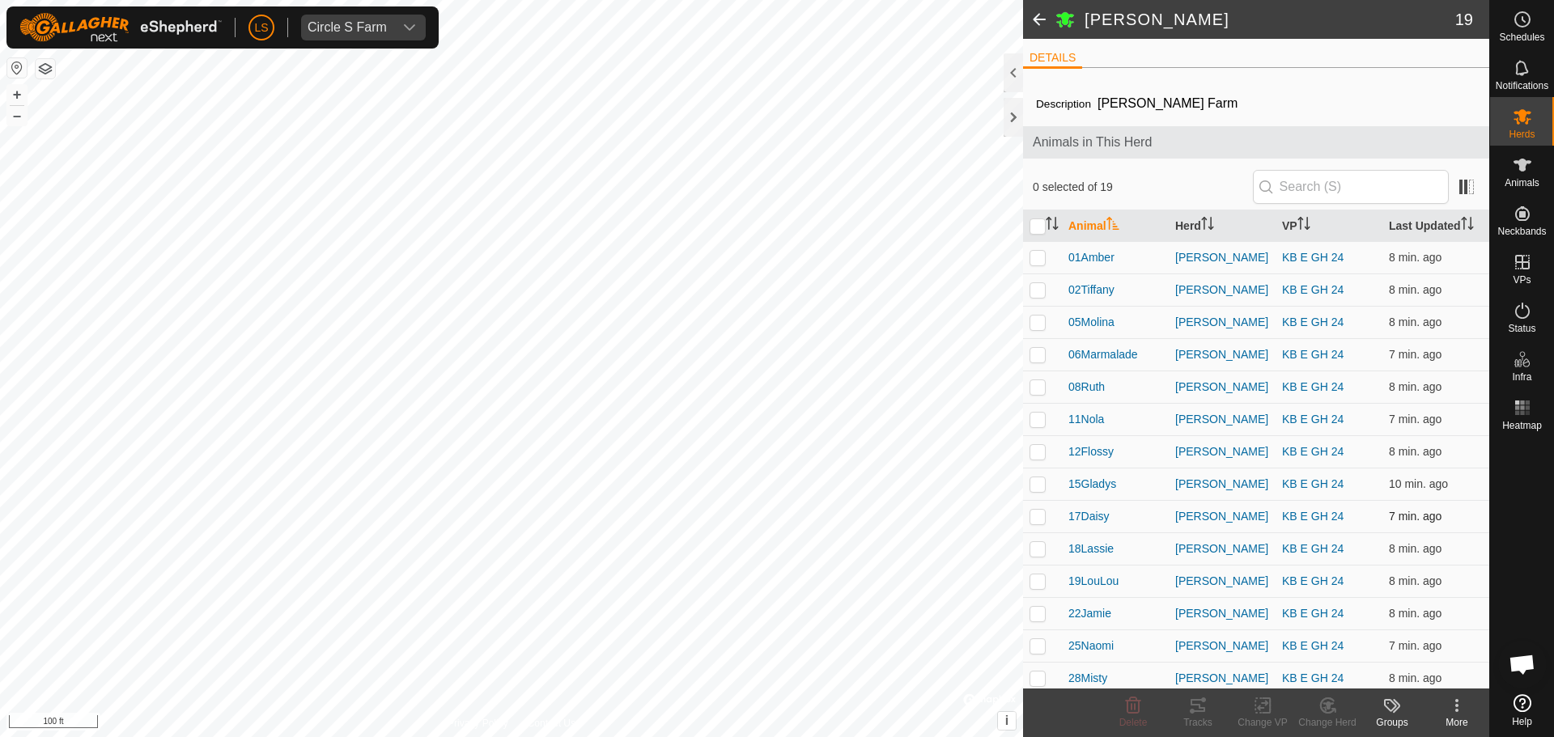
scroll to position [169, 0]
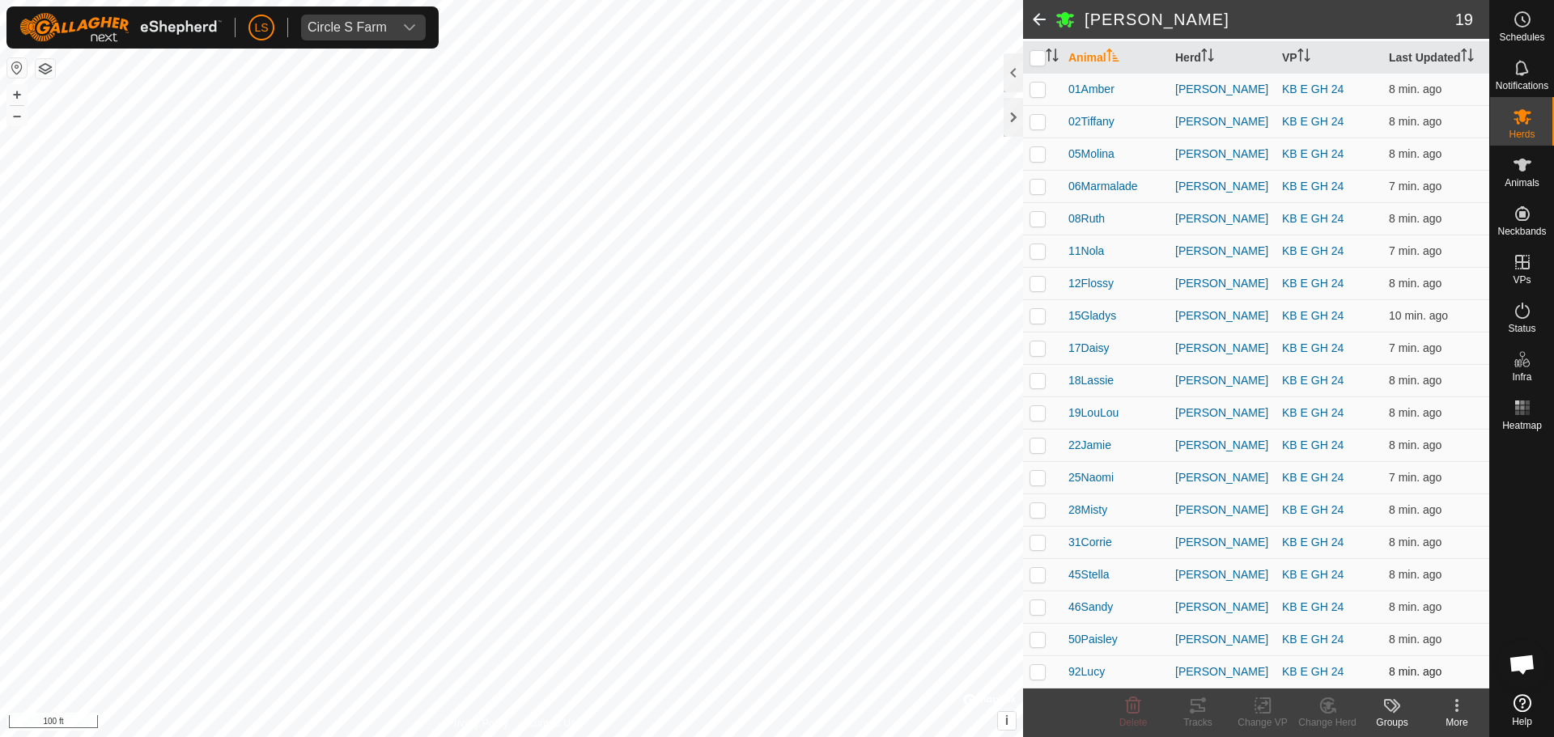
click at [1038, 674] on p-checkbox at bounding box center [1037, 671] width 16 height 13
checkbox input "true"
click at [1038, 647] on td at bounding box center [1042, 639] width 39 height 32
checkbox input "true"
click at [1038, 613] on p-checkbox at bounding box center [1037, 607] width 16 height 13
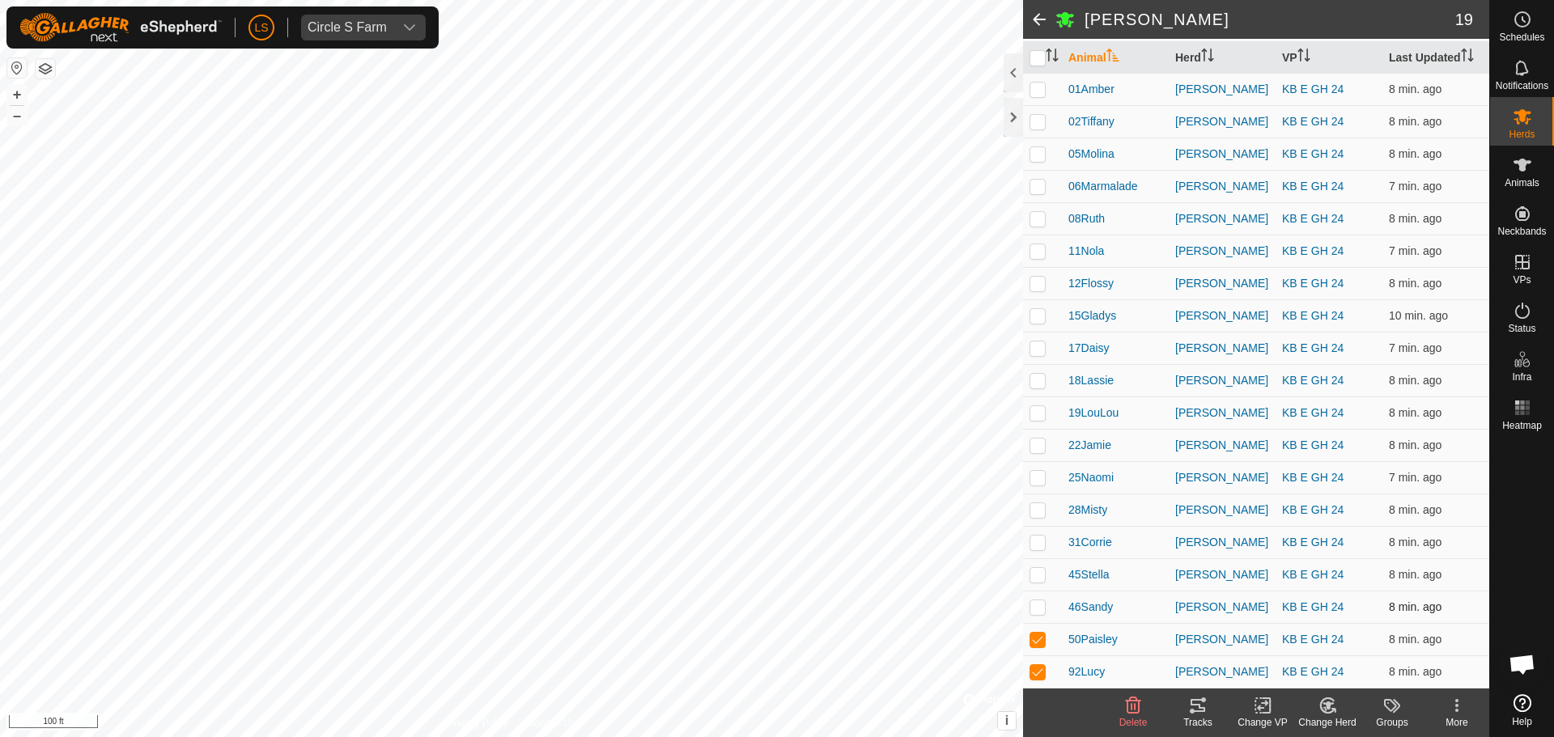
checkbox input "true"
click at [1038, 585] on td at bounding box center [1042, 574] width 39 height 32
checkbox input "true"
click at [1042, 541] on p-checkbox at bounding box center [1037, 542] width 16 height 13
checkbox input "true"
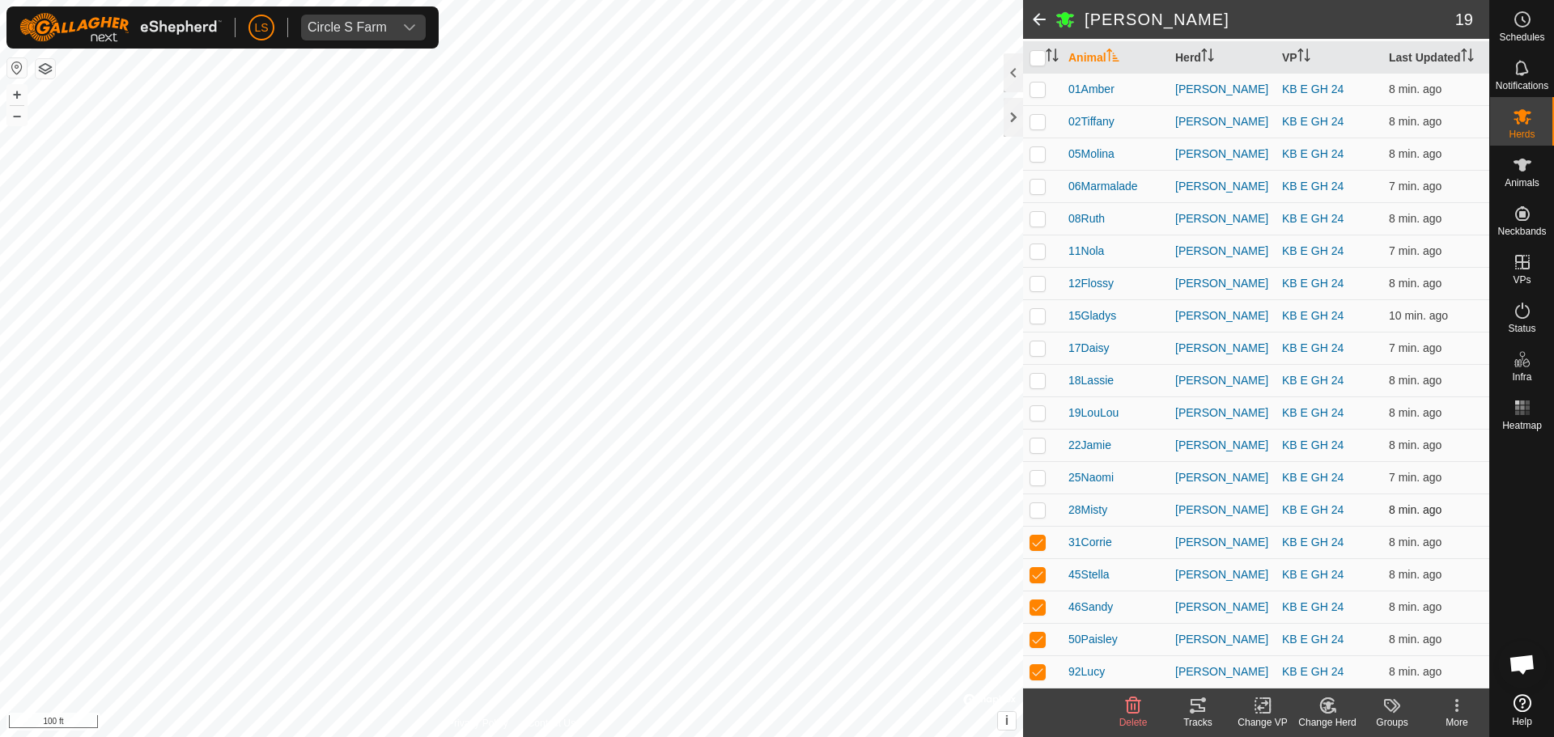
click at [1040, 506] on p-checkbox at bounding box center [1037, 509] width 16 height 13
checkbox input "true"
click at [1038, 473] on p-checkbox at bounding box center [1037, 477] width 16 height 13
checkbox input "true"
click at [1038, 451] on p-checkbox at bounding box center [1037, 445] width 16 height 13
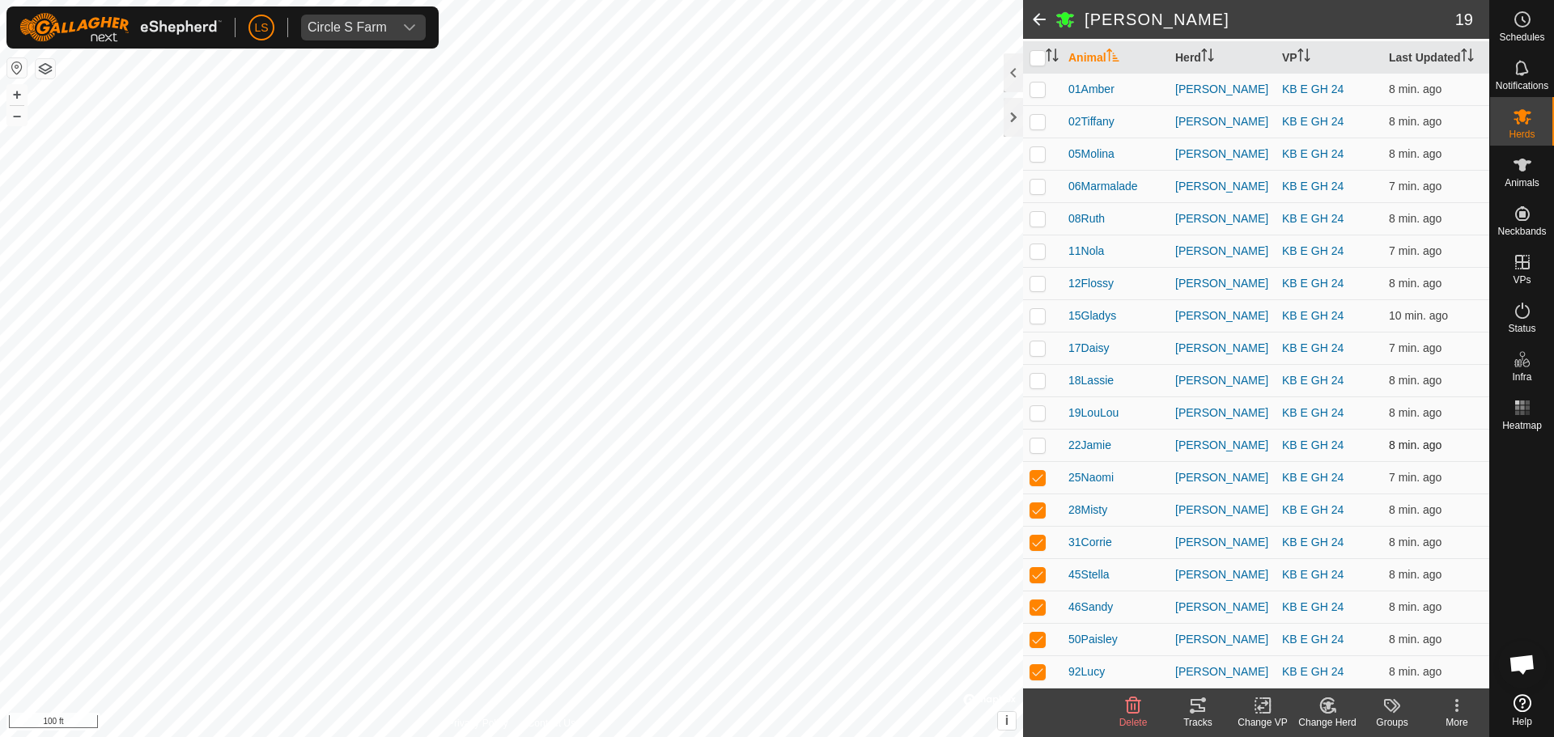
checkbox input "true"
click at [1038, 422] on td at bounding box center [1042, 413] width 39 height 32
checkbox input "true"
click at [1037, 385] on p-checkbox at bounding box center [1037, 380] width 16 height 13
checkbox input "true"
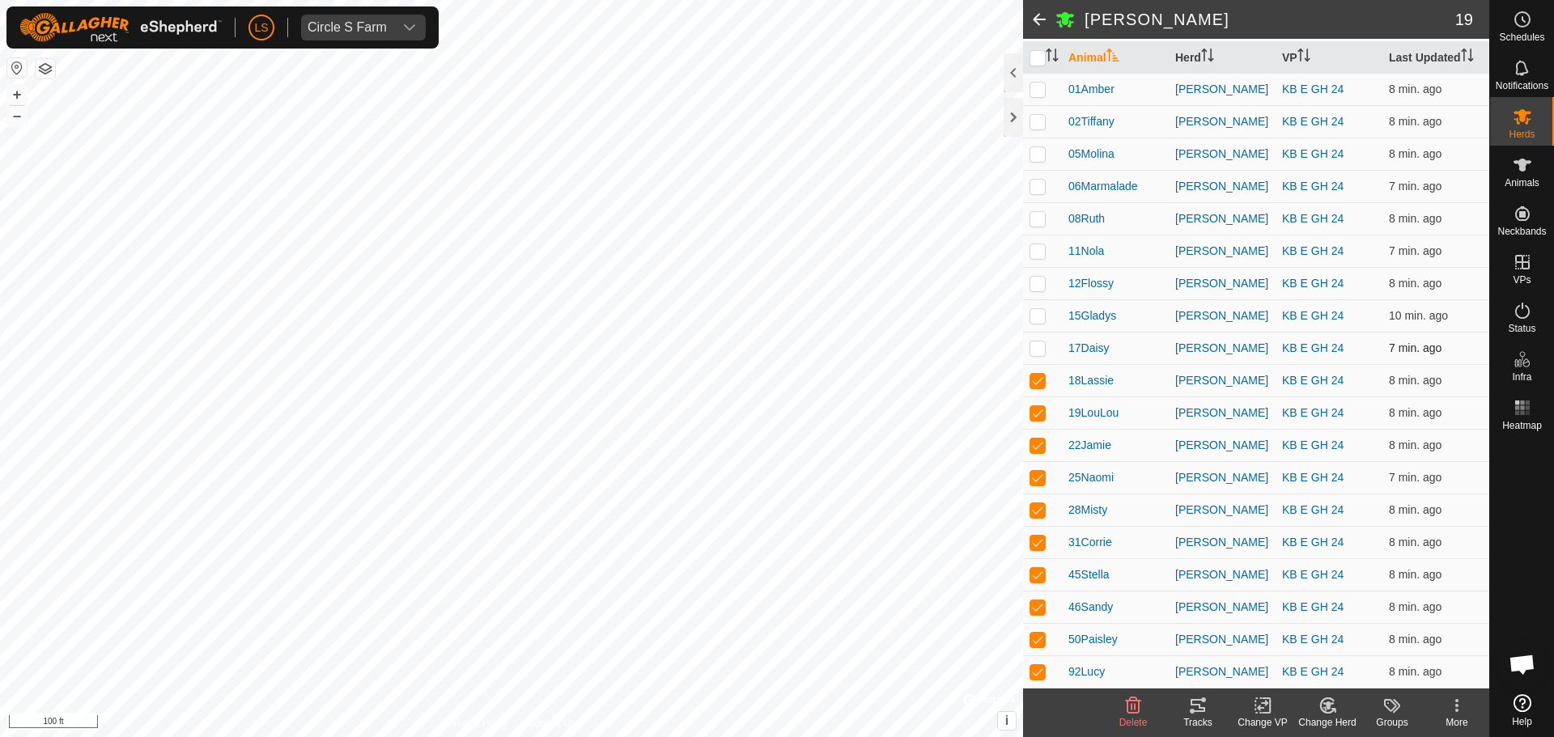
click at [1037, 363] on td at bounding box center [1042, 348] width 39 height 32
checkbox input "true"
click at [1038, 320] on p-checkbox at bounding box center [1037, 315] width 16 height 13
checkbox input "true"
click at [1035, 346] on p-checkbox at bounding box center [1037, 348] width 16 height 13
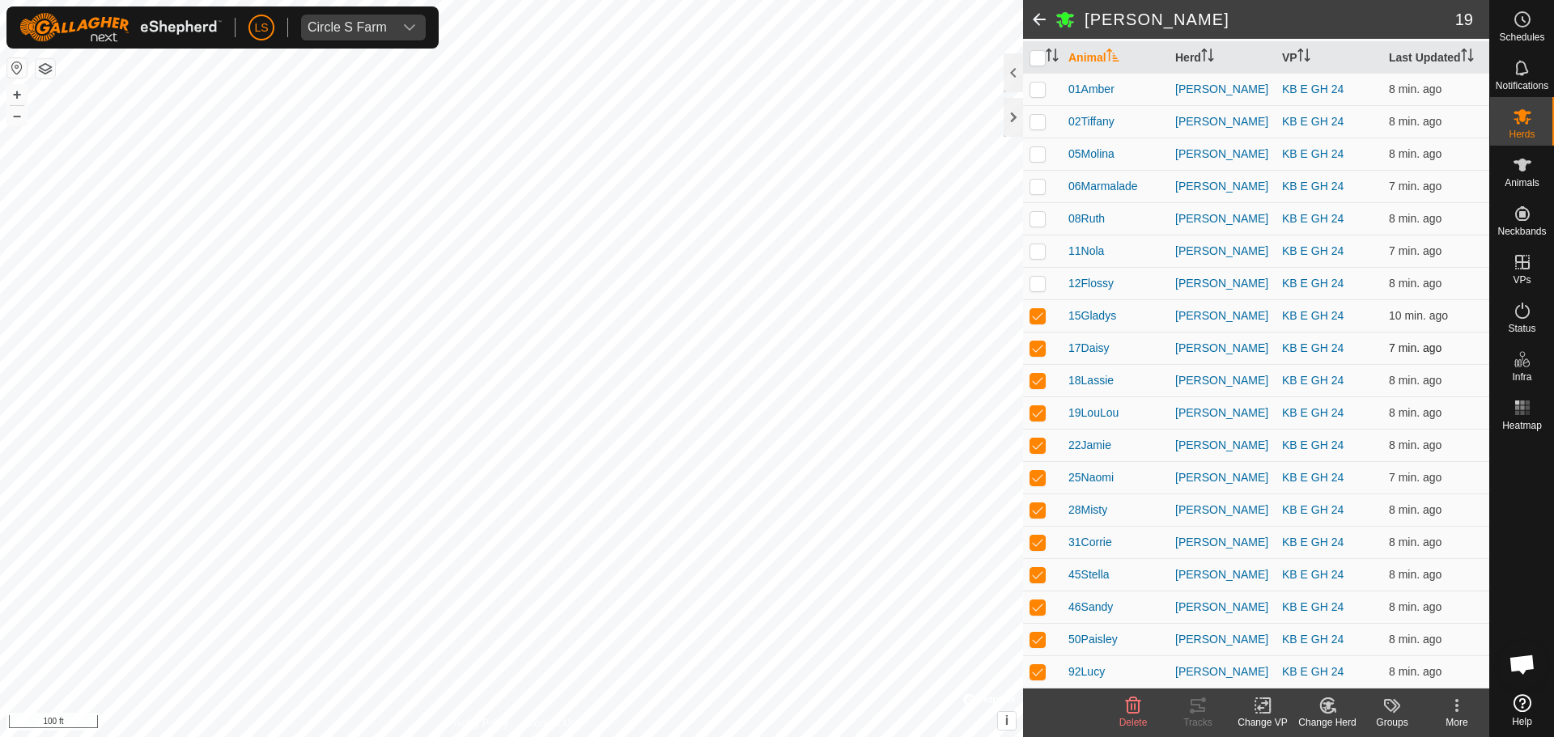
checkbox input "false"
click at [1035, 317] on p-checkbox at bounding box center [1037, 315] width 16 height 13
checkbox input "false"
click at [1201, 715] on div "Tracks" at bounding box center [1197, 722] width 65 height 15
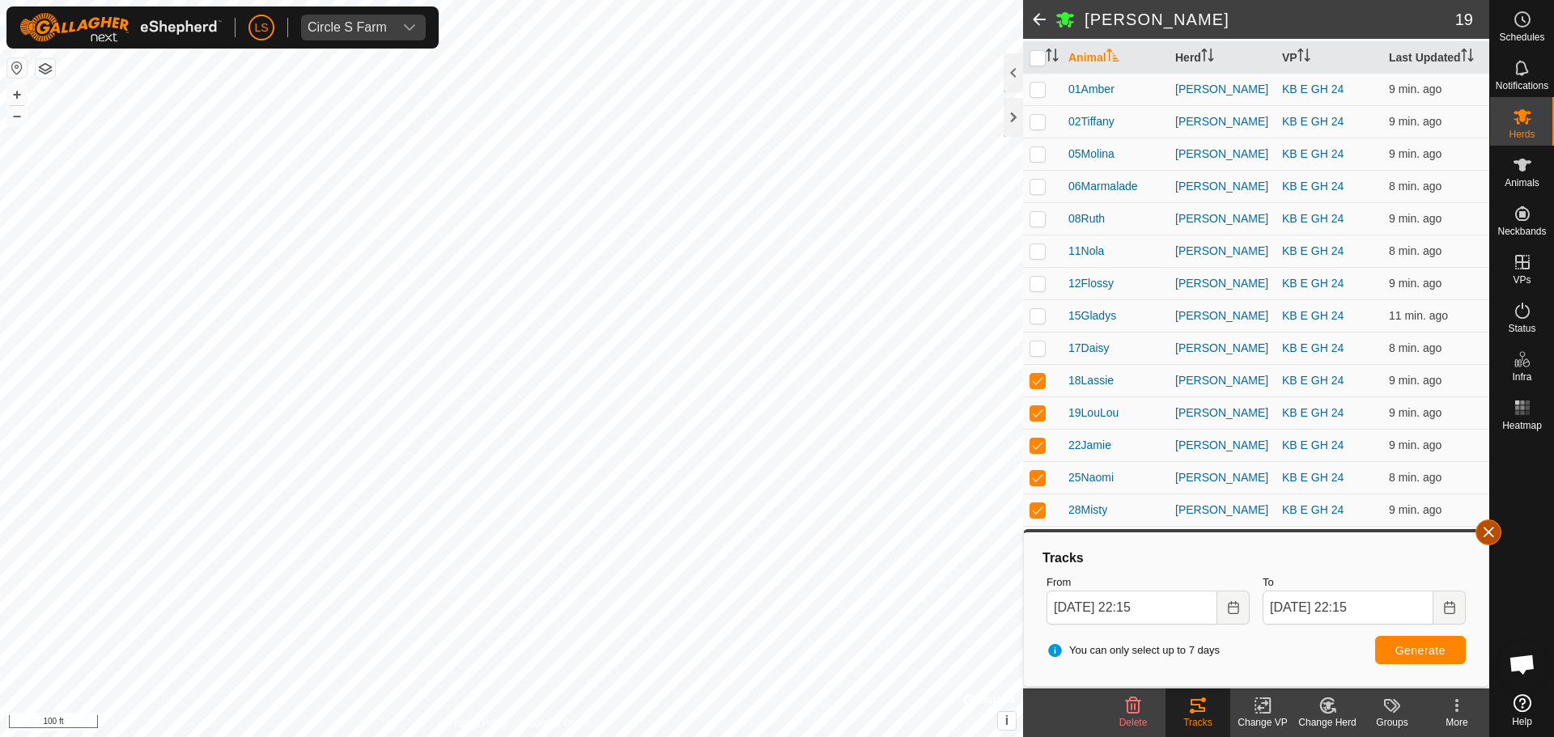
click at [1489, 533] on button "button" at bounding box center [1488, 533] width 26 height 26
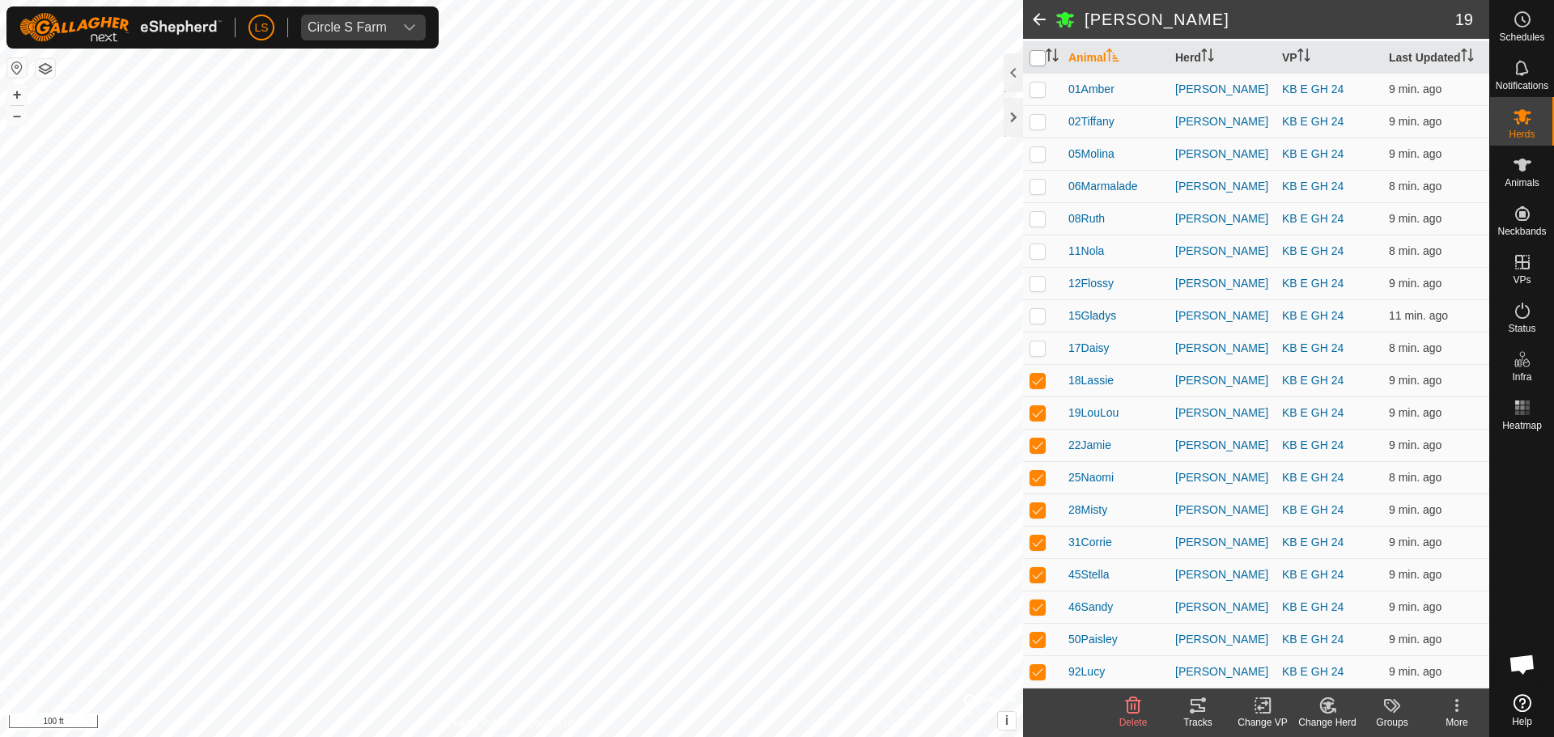
click at [1038, 62] on input "checkbox" at bounding box center [1037, 58] width 16 height 16
checkbox input "true"
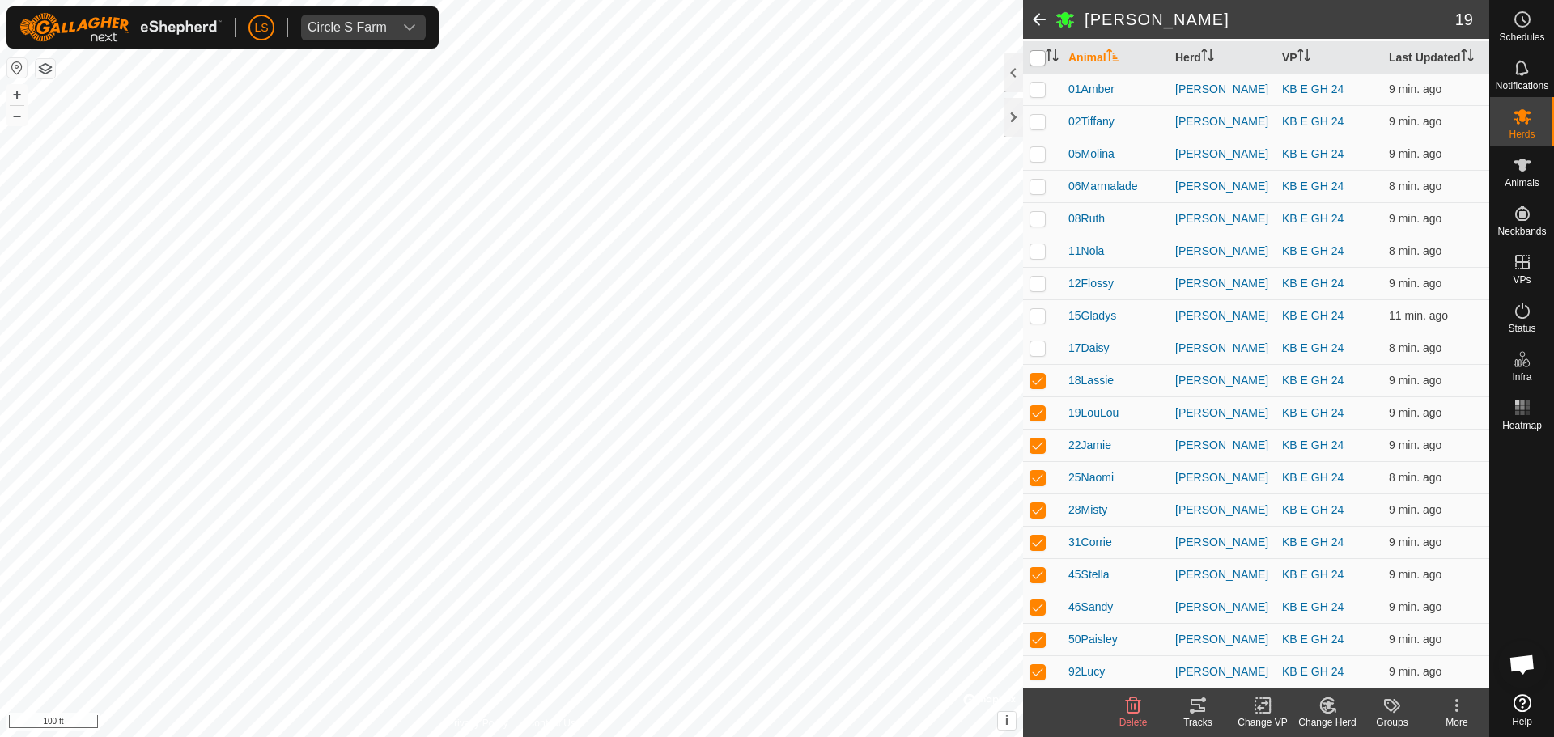
checkbox input "true"
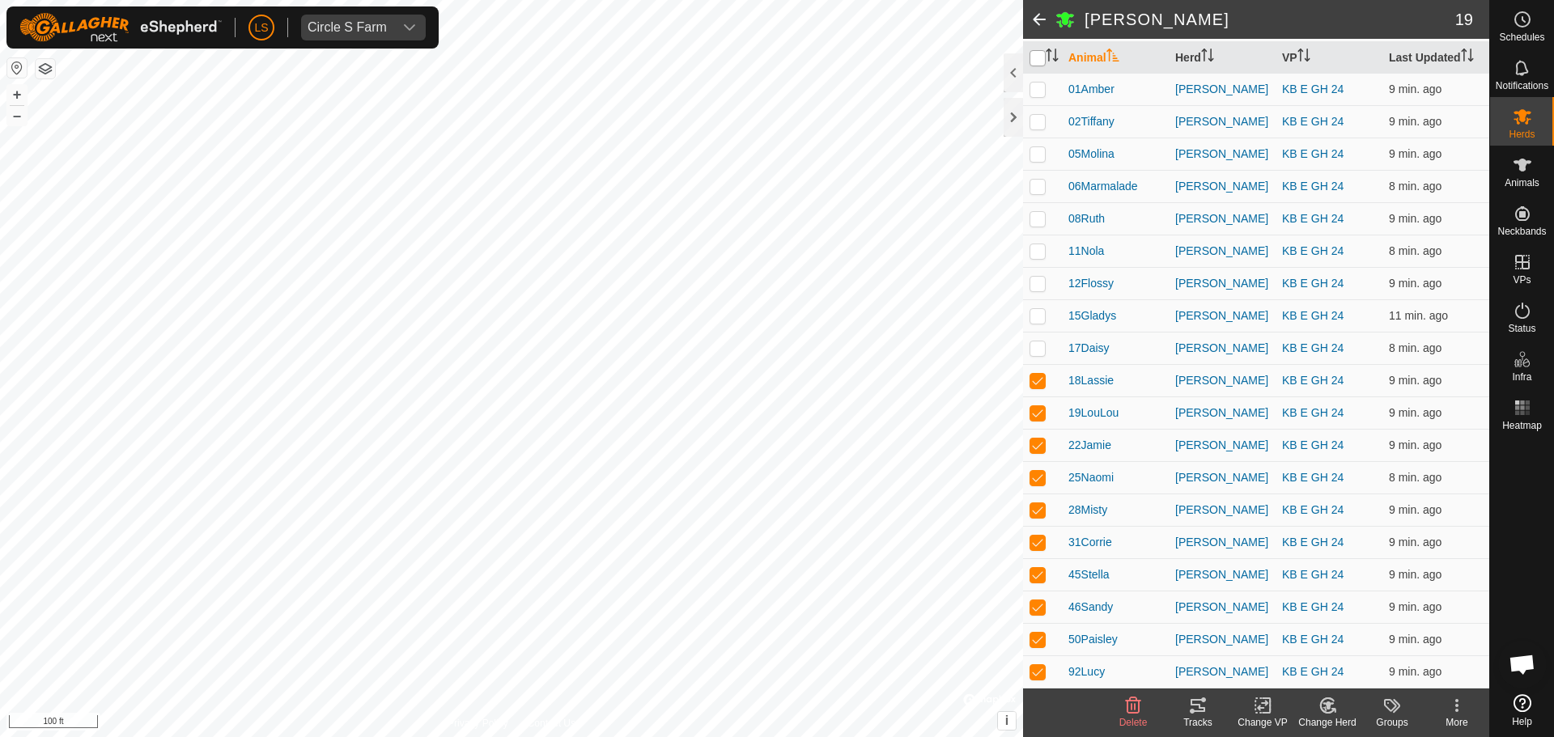
checkbox input "true"
click at [1038, 62] on input "checkbox" at bounding box center [1037, 58] width 16 height 16
checkbox input "false"
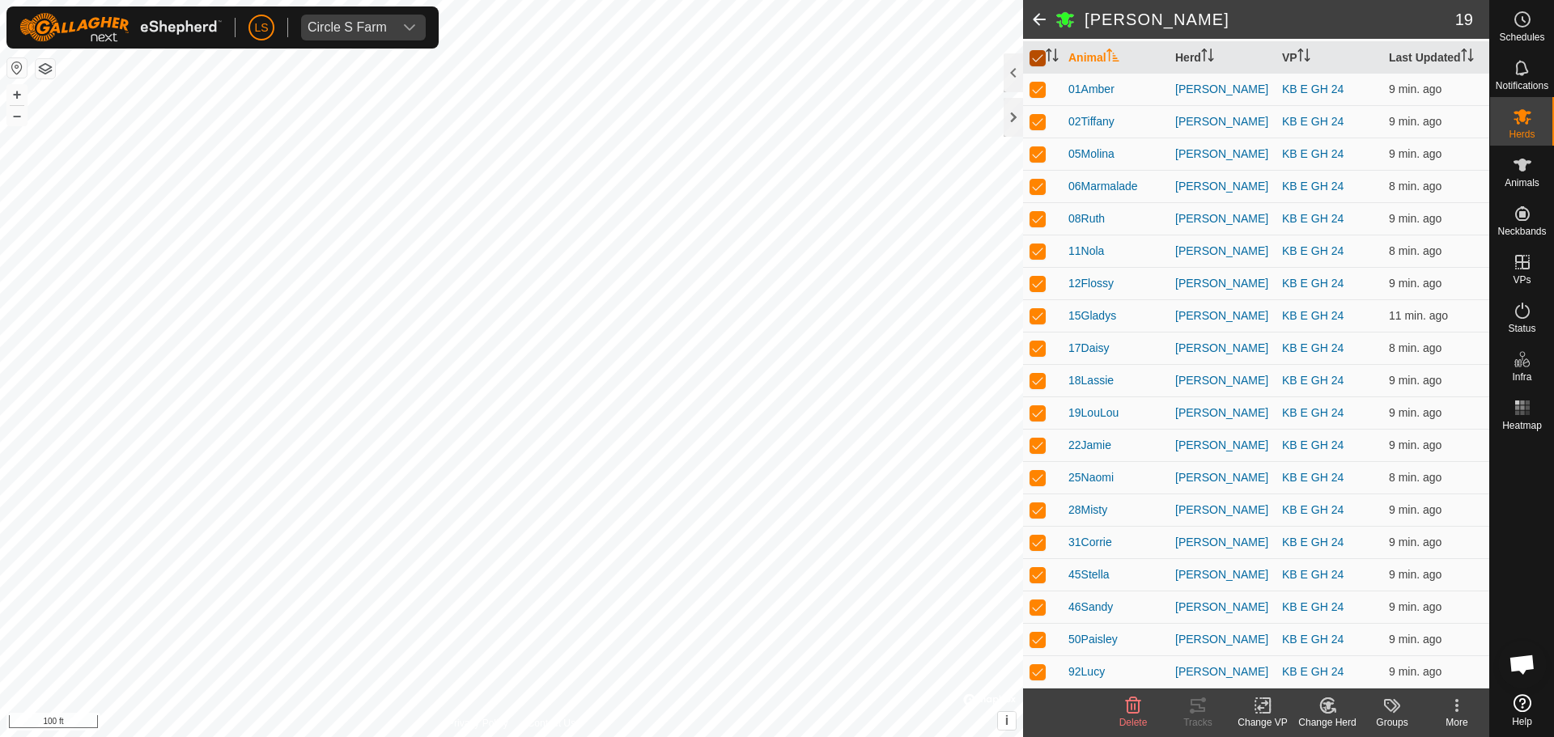
checkbox input "false"
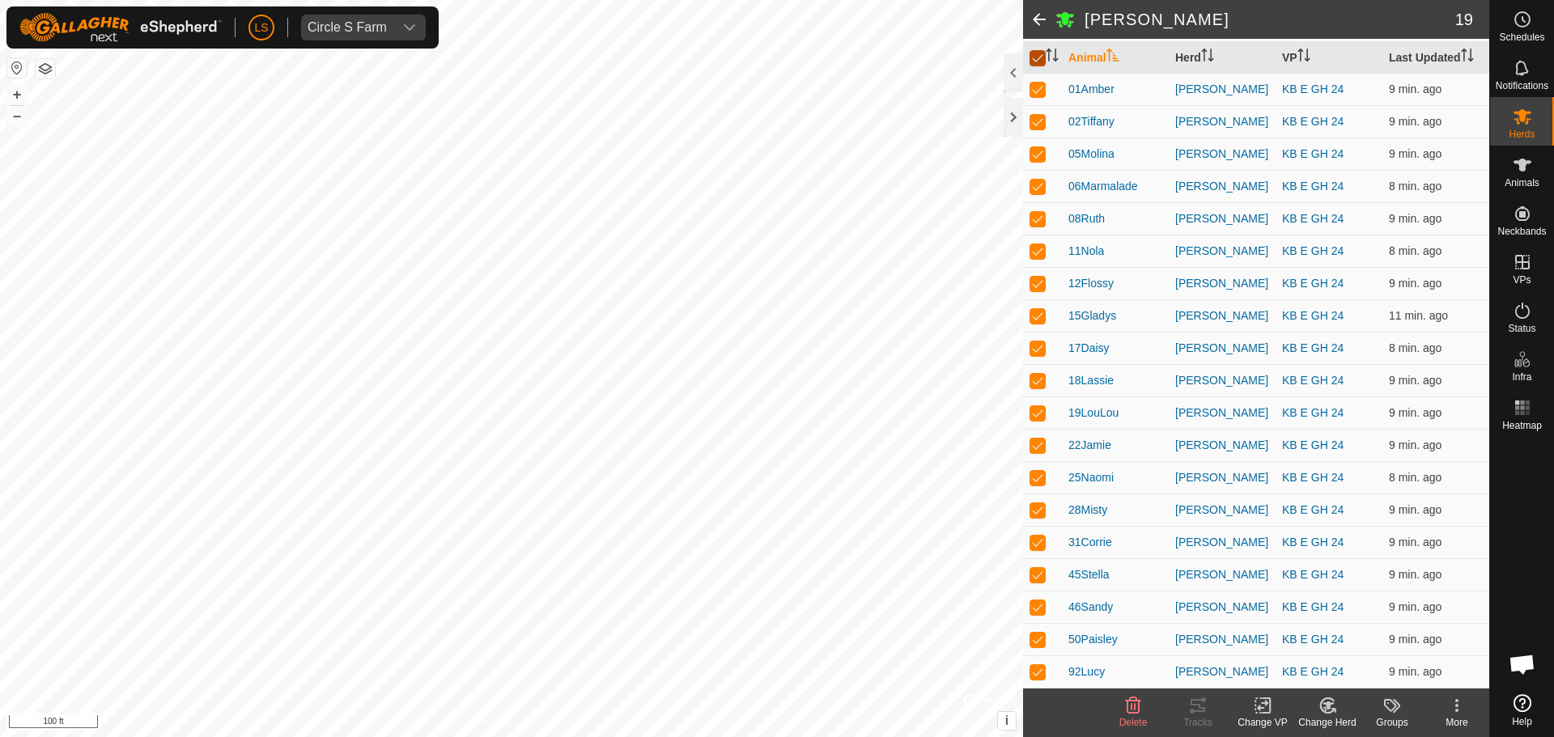
checkbox input "false"
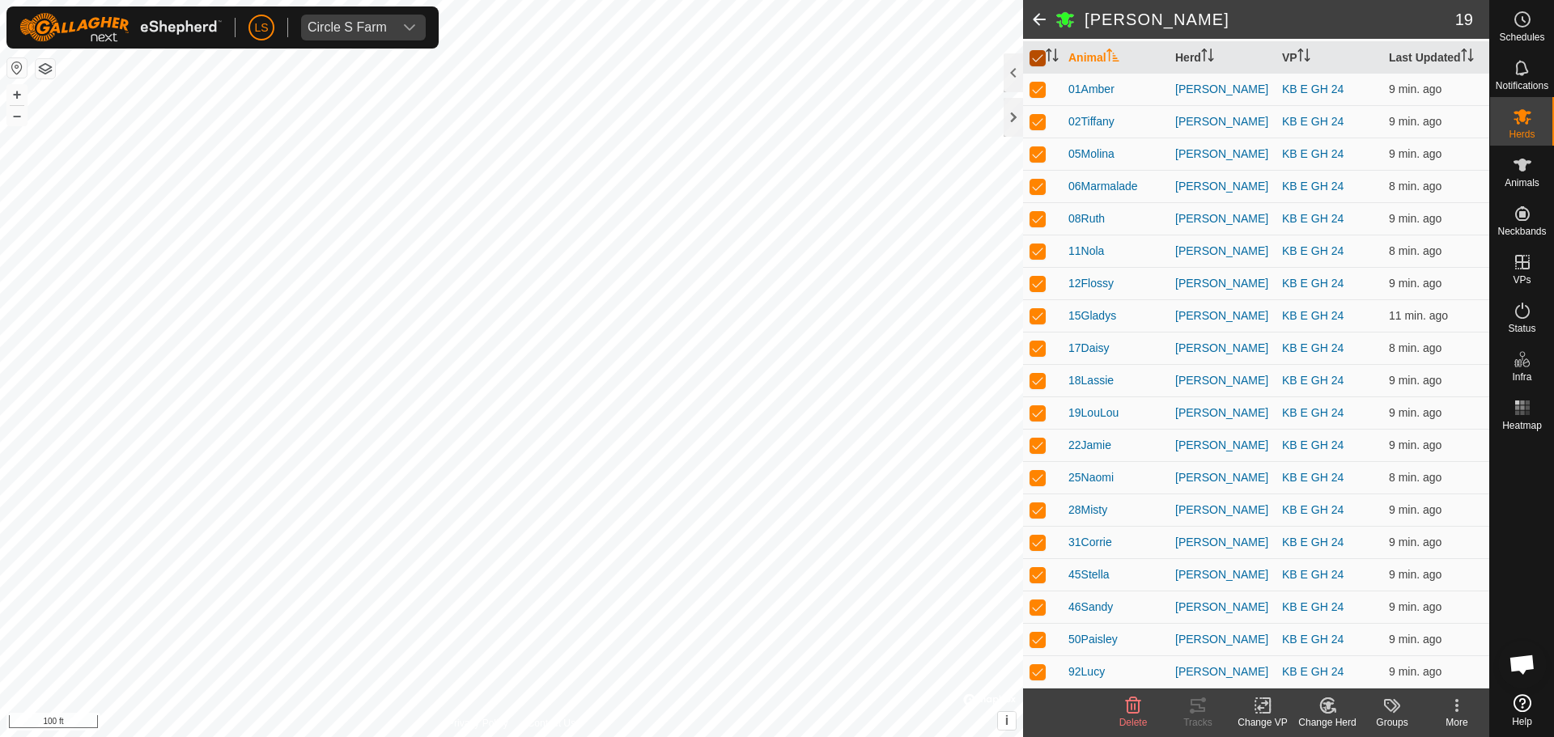
checkbox input "false"
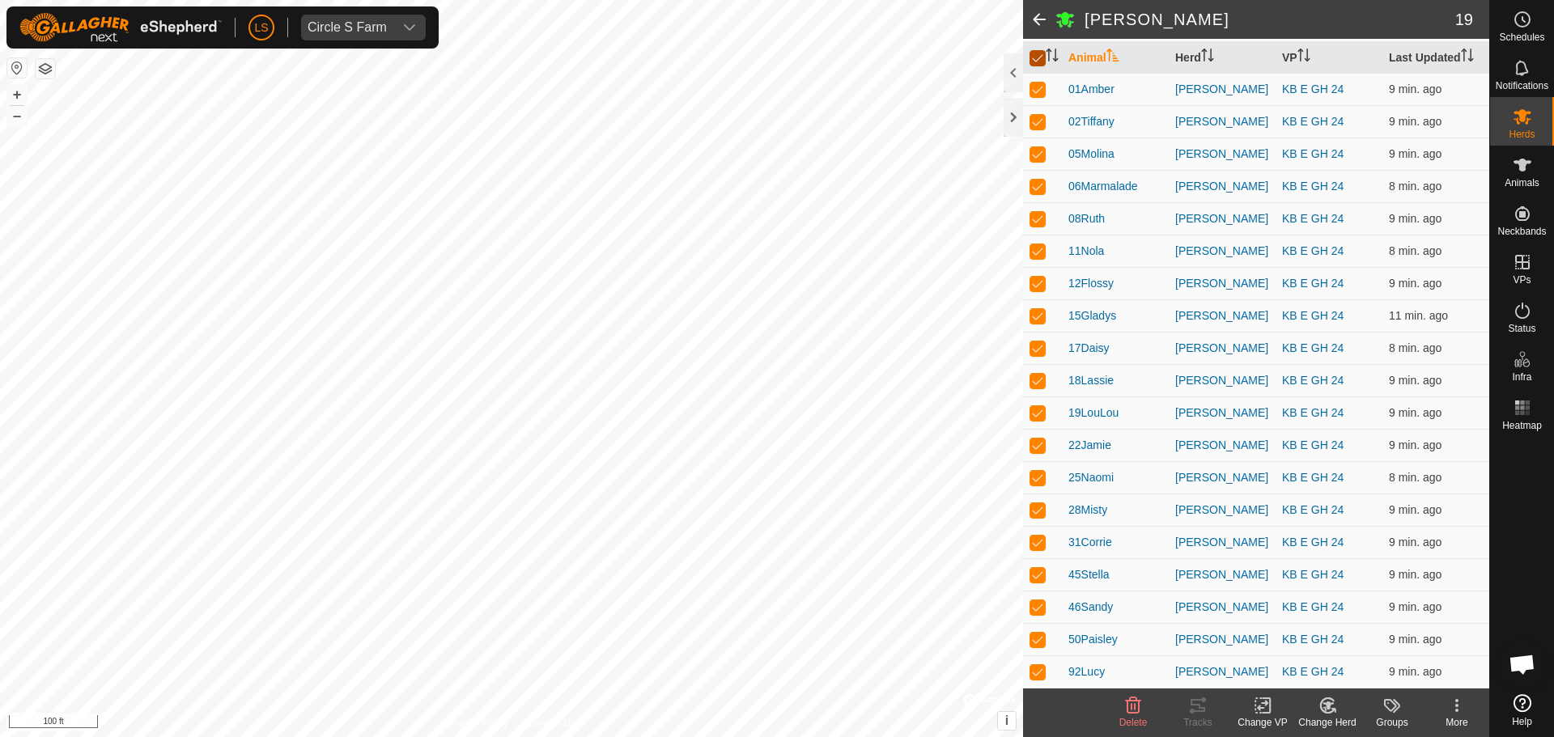
checkbox input "false"
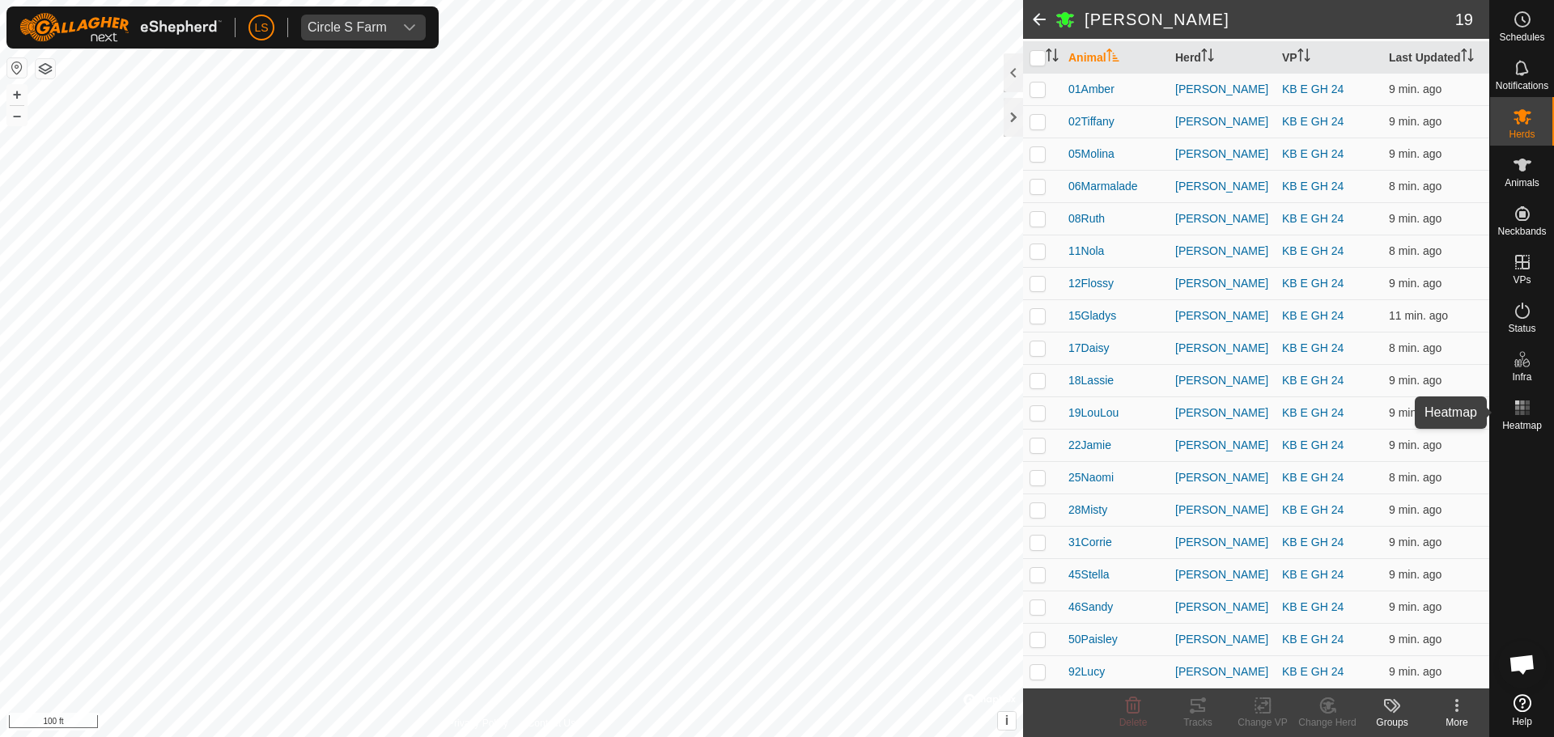
click at [1523, 414] on rect at bounding box center [1522, 413] width 4 height 4
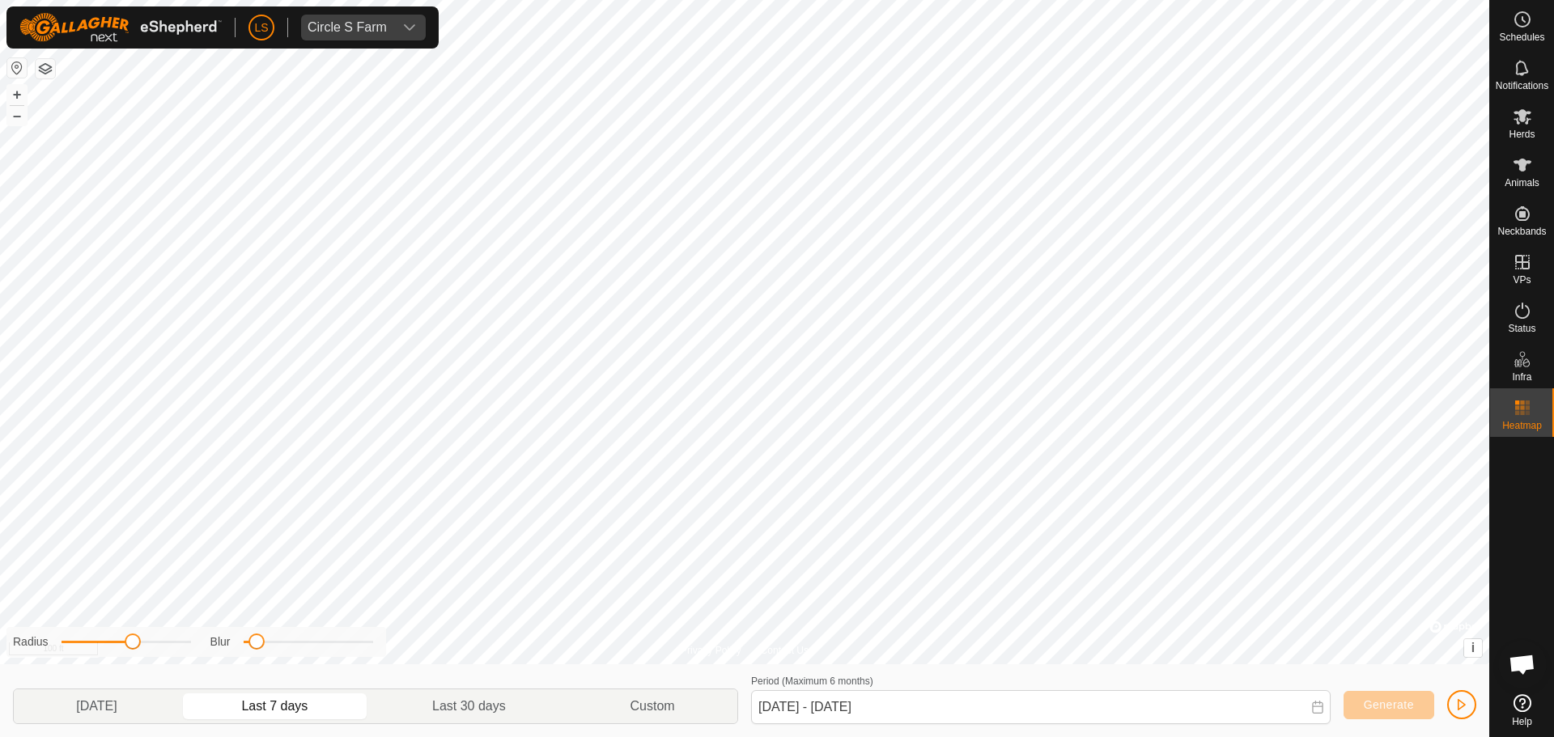
click at [20, 125] on div "+ –" at bounding box center [16, 105] width 21 height 42
click at [17, 117] on button "–" at bounding box center [16, 115] width 19 height 19
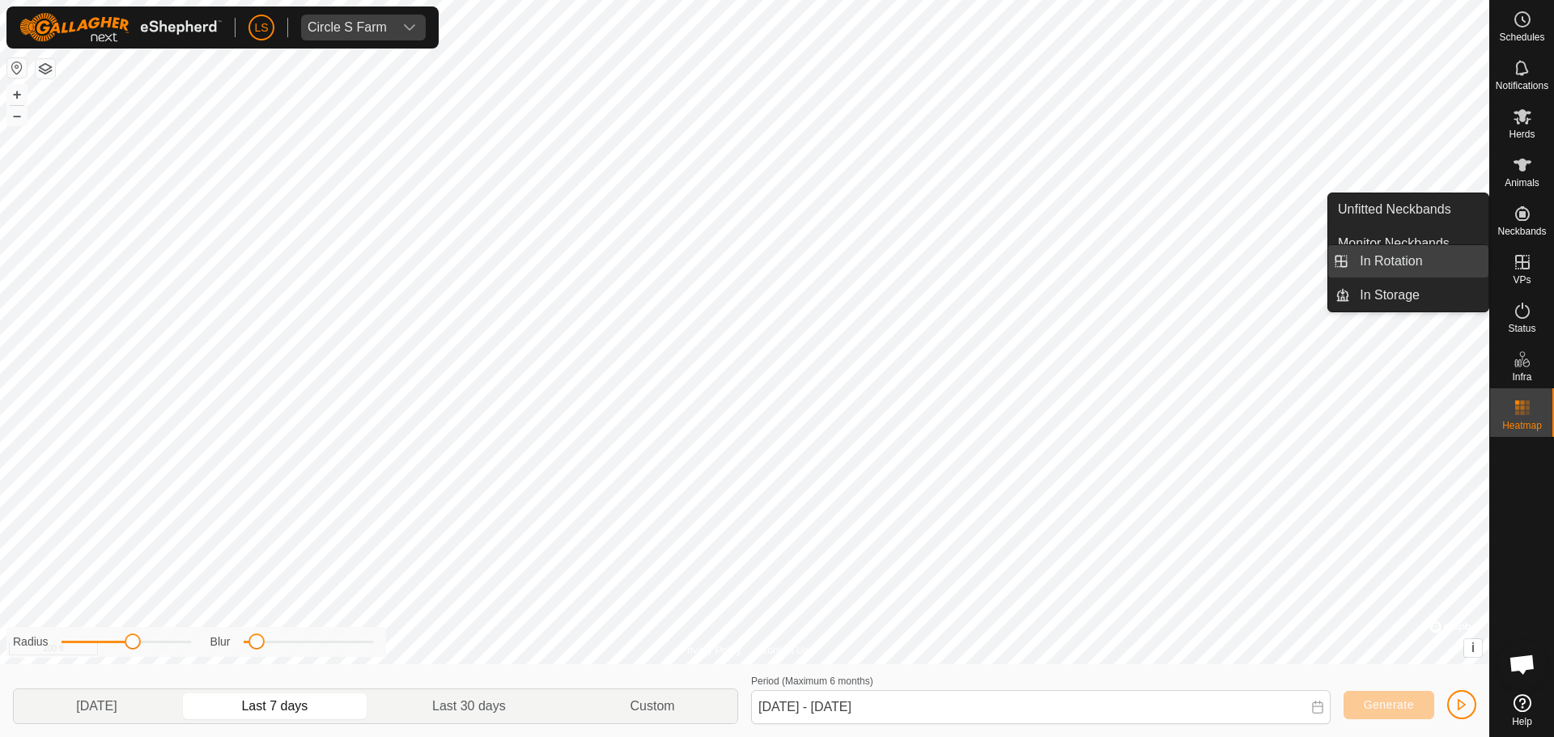
click at [1434, 269] on link "In Rotation" at bounding box center [1419, 261] width 138 height 32
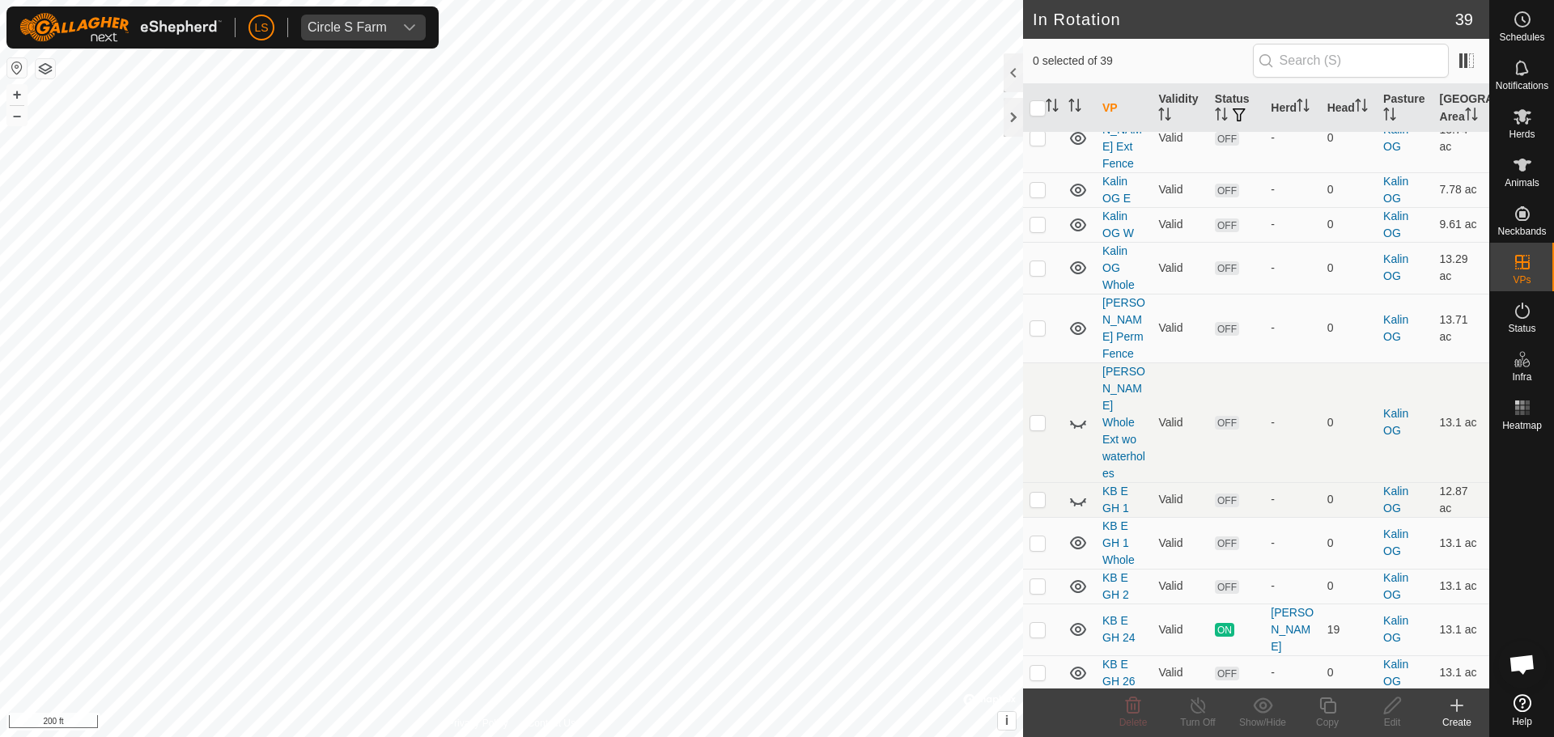
scroll to position [900, 0]
click at [1524, 134] on span "Herds" at bounding box center [1522, 134] width 26 height 10
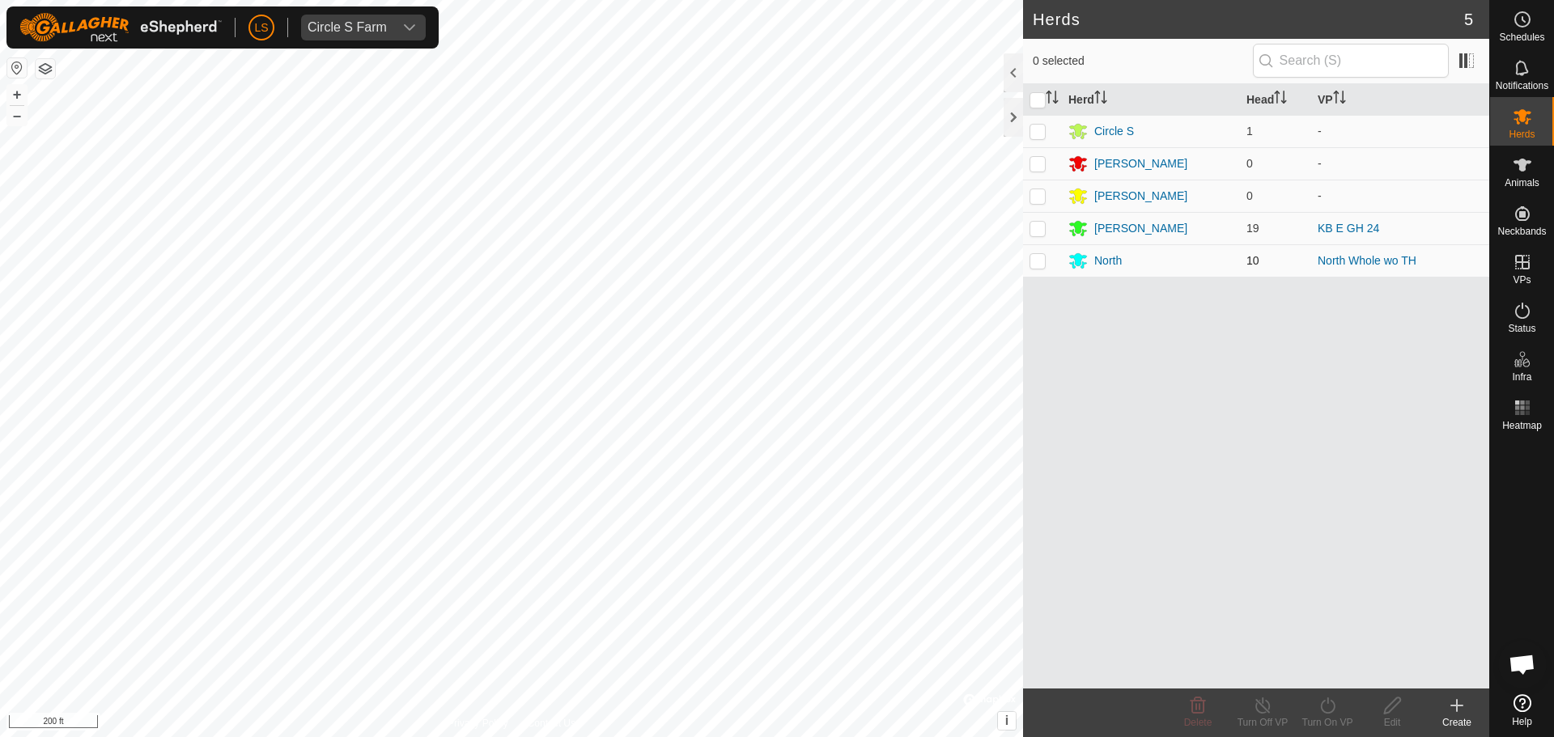
click at [1037, 265] on p-checkbox at bounding box center [1037, 260] width 16 height 13
checkbox input "true"
click at [1320, 720] on div "Turn On VP" at bounding box center [1327, 722] width 65 height 15
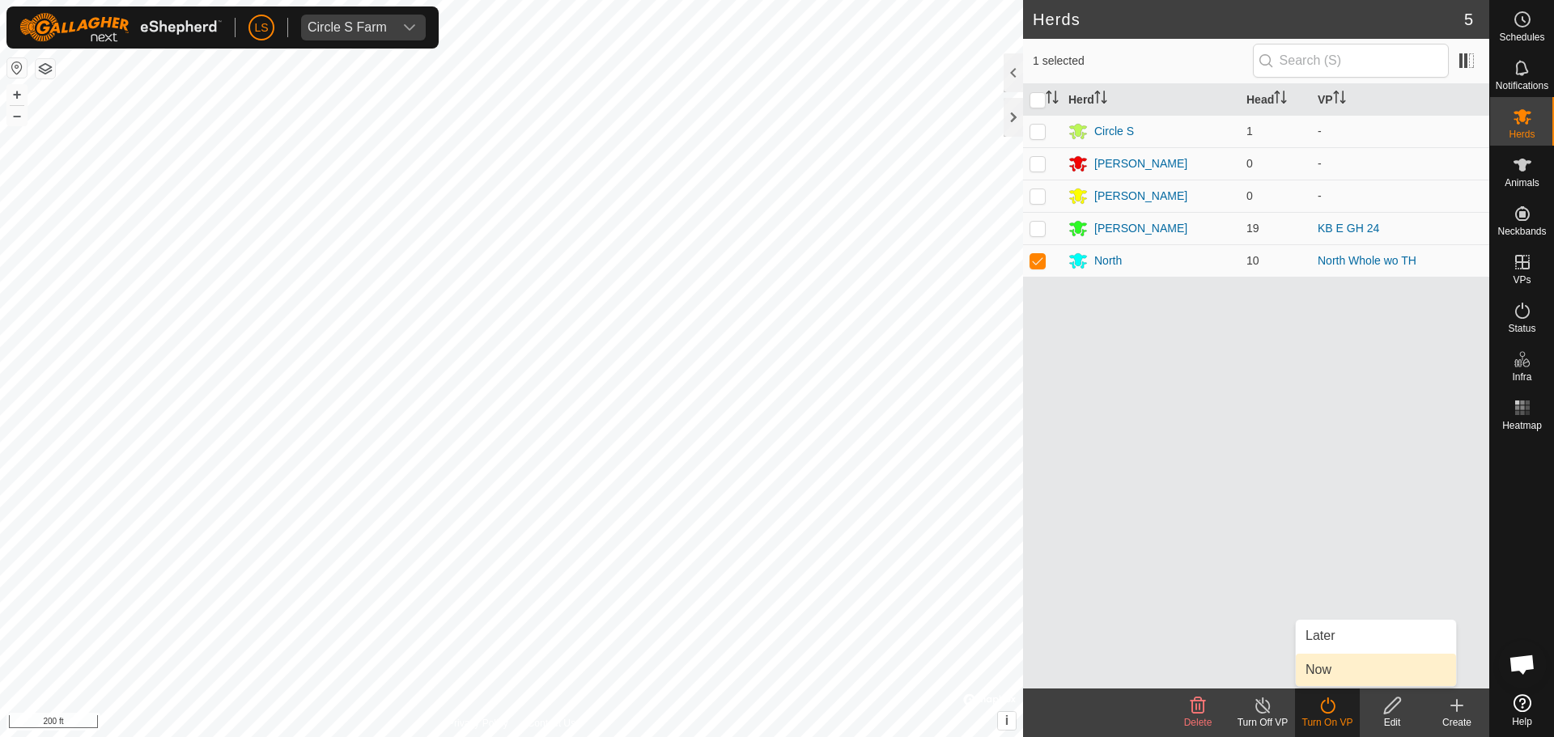
click at [1333, 671] on link "Now" at bounding box center [1376, 670] width 160 height 32
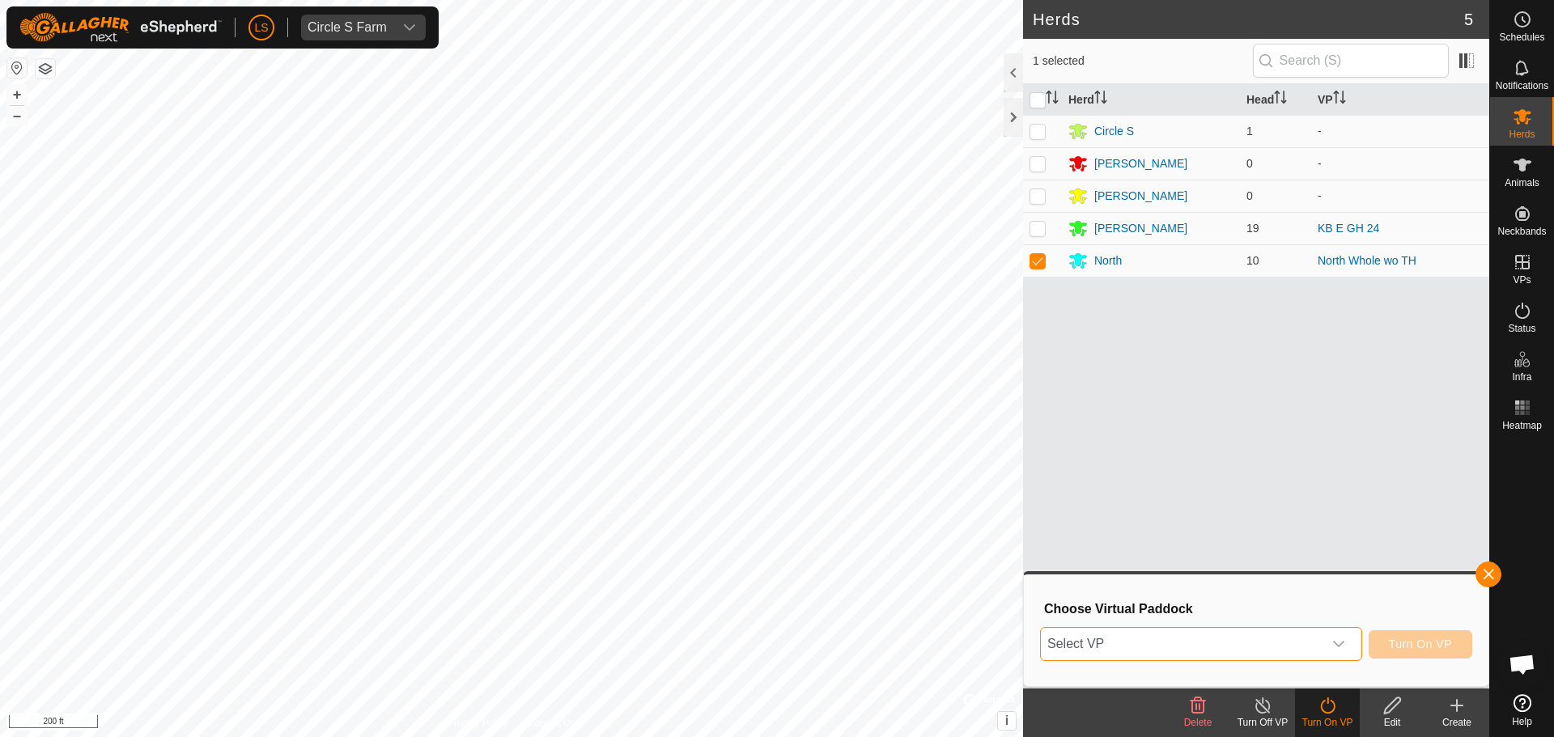
click at [1314, 645] on span "Select VP" at bounding box center [1182, 644] width 282 height 32
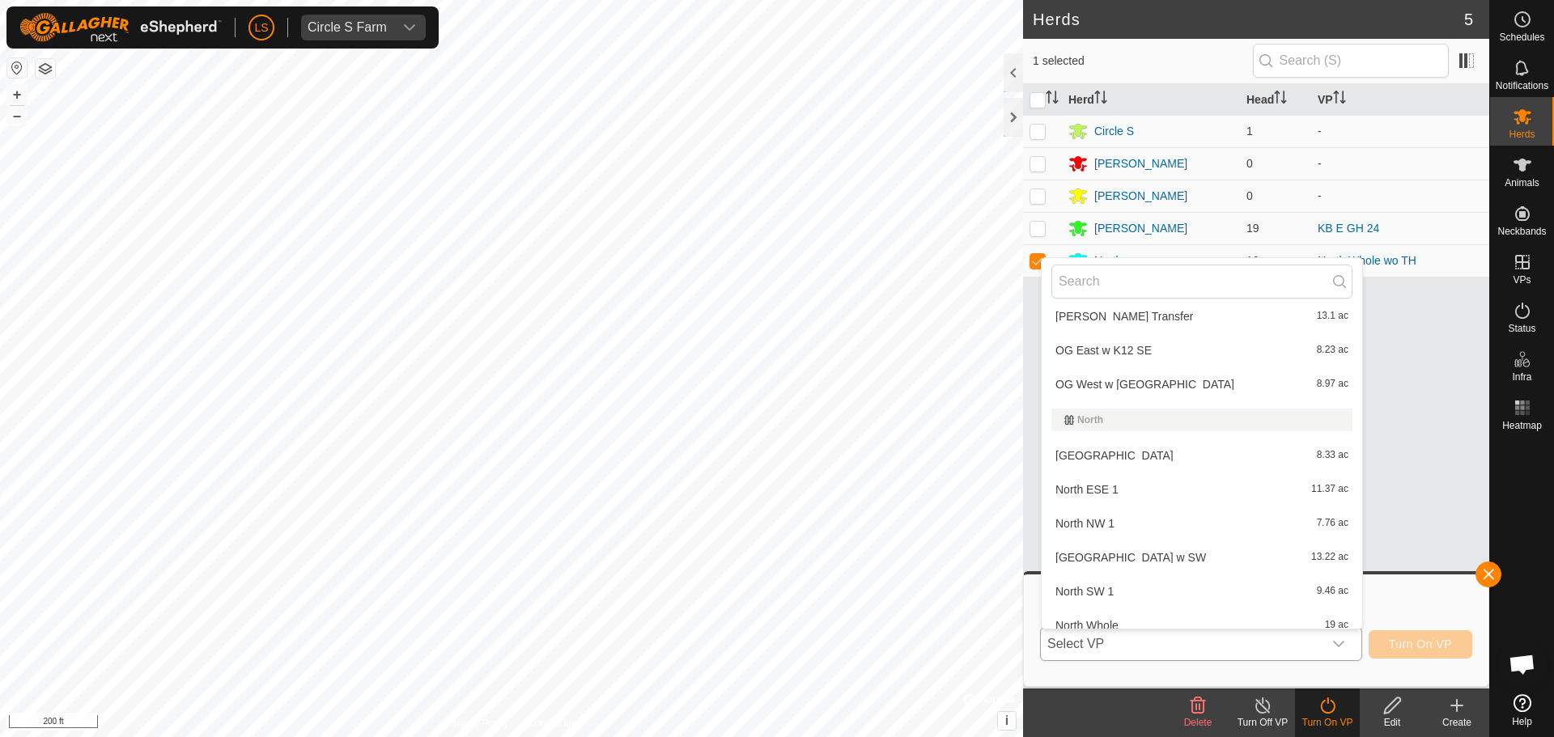
scroll to position [1224, 0]
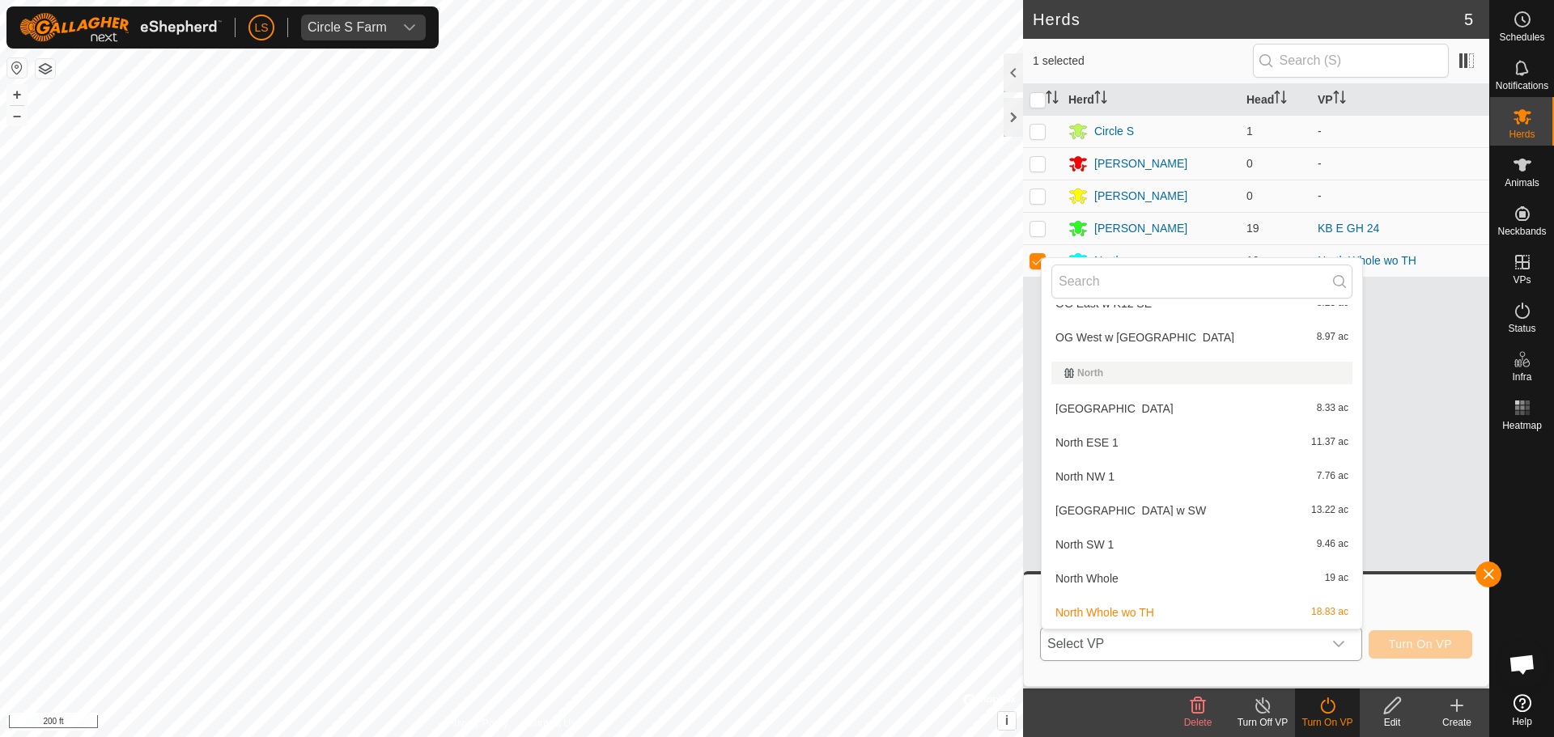
click at [1191, 448] on li "North ESE 1 11.37 ac" at bounding box center [1202, 443] width 320 height 32
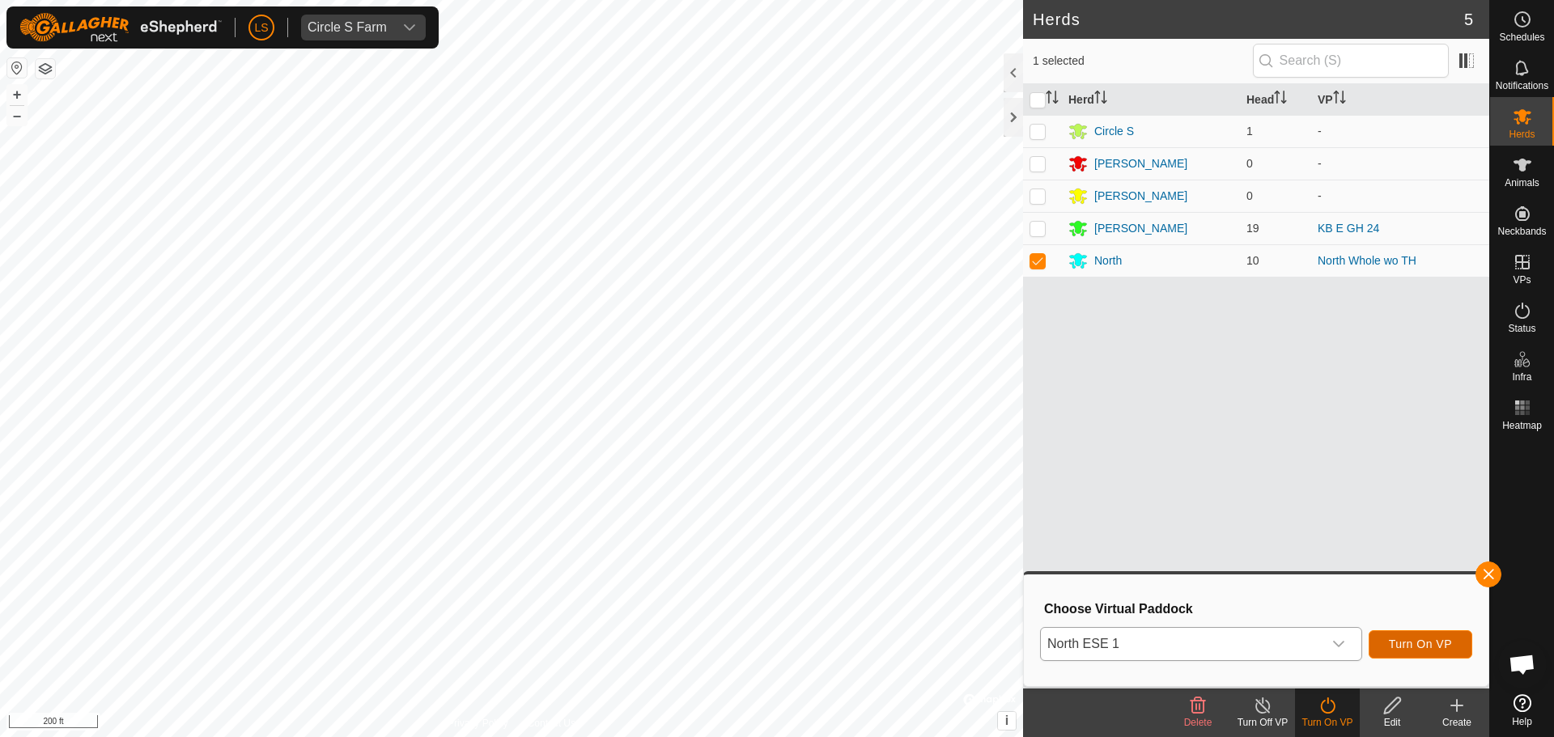
click at [1408, 643] on span "Turn On VP" at bounding box center [1420, 644] width 63 height 13
